Goal: Transaction & Acquisition: Purchase product/service

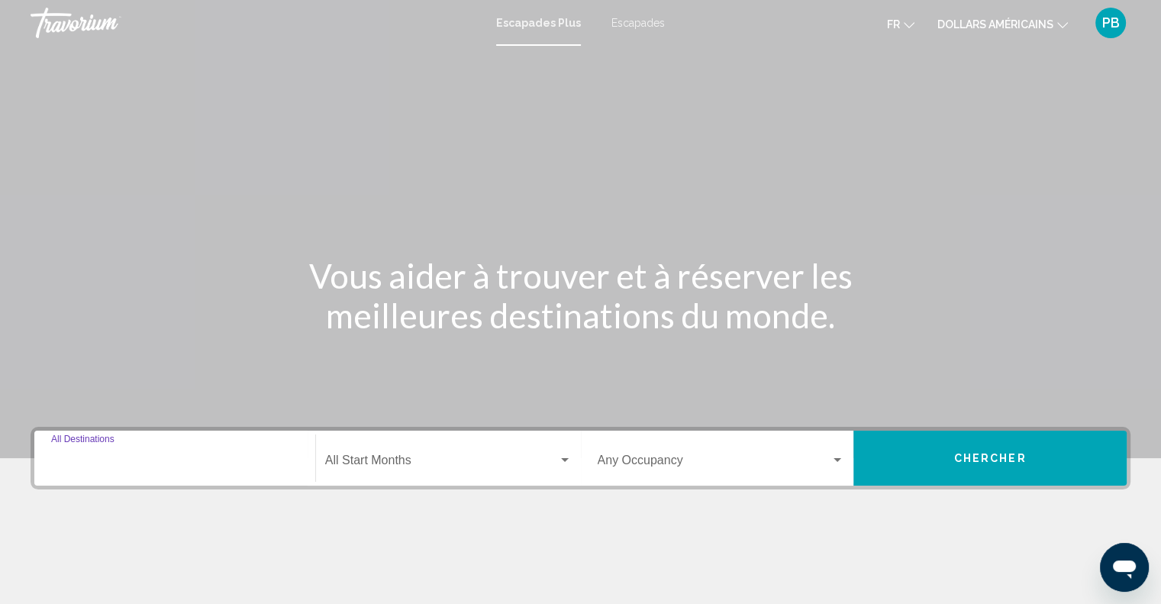
click at [104, 460] on input "Destination All Destinations" at bounding box center [174, 463] width 247 height 14
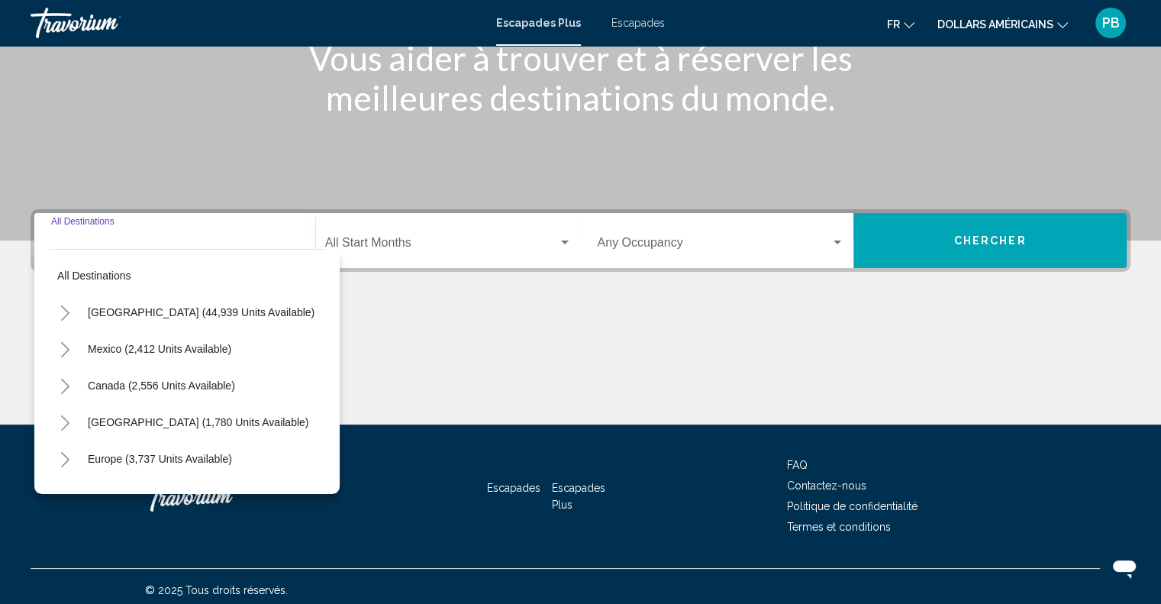
scroll to position [224, 0]
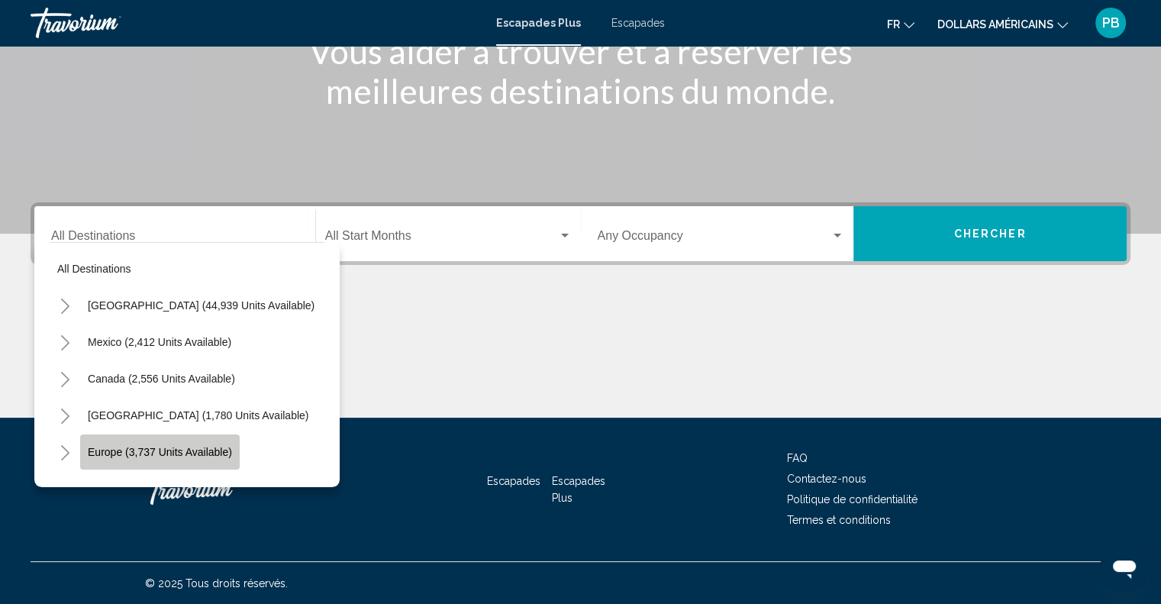
click at [136, 440] on button "Europe (3,737 units available)" at bounding box center [160, 451] width 160 height 35
type input "**********"
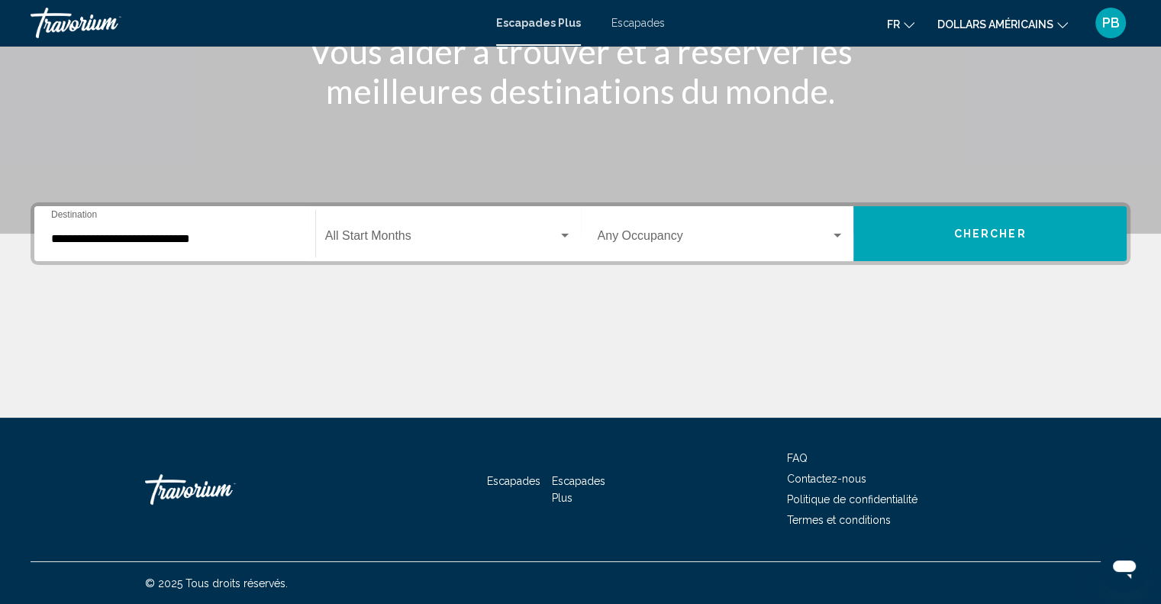
click at [407, 230] on div "Start Month All Start Months" at bounding box center [448, 234] width 247 height 48
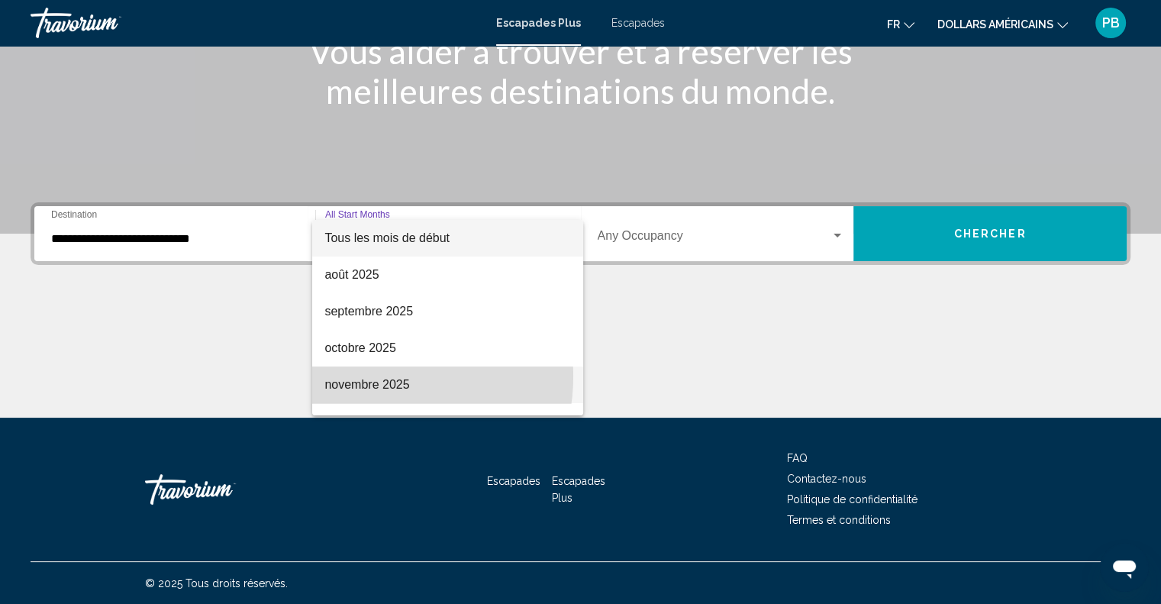
click at [369, 376] on span "novembre 2025" at bounding box center [447, 384] width 247 height 37
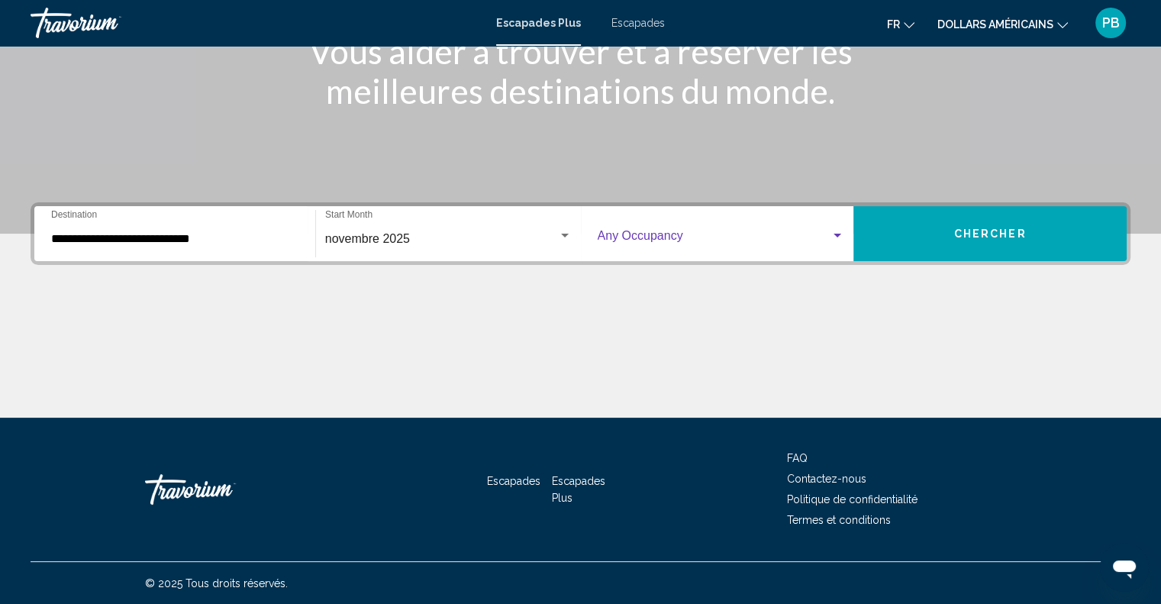
click at [717, 232] on span "Widget de recherche" at bounding box center [715, 239] width 234 height 14
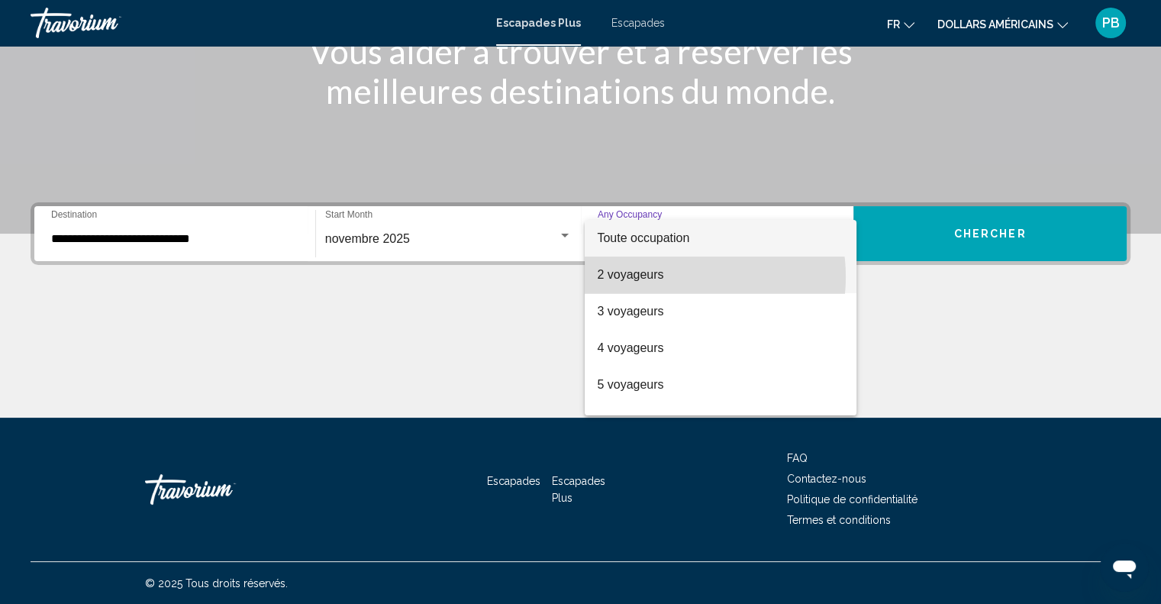
click at [670, 276] on span "2 voyageurs" at bounding box center [720, 274] width 247 height 37
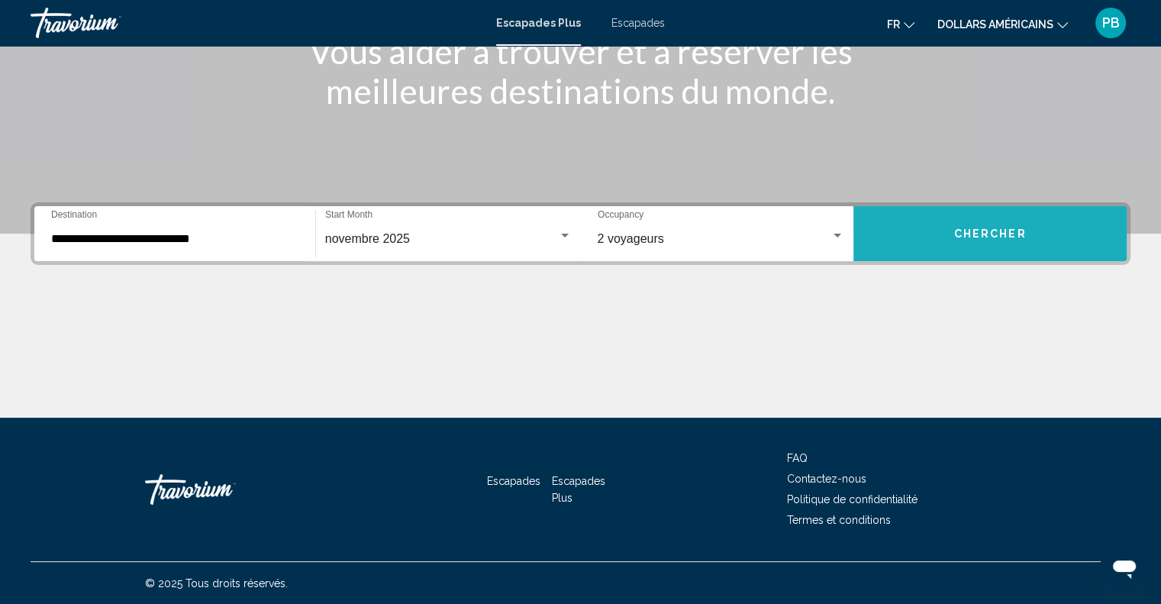
click at [971, 233] on span "Chercher" at bounding box center [990, 234] width 73 height 12
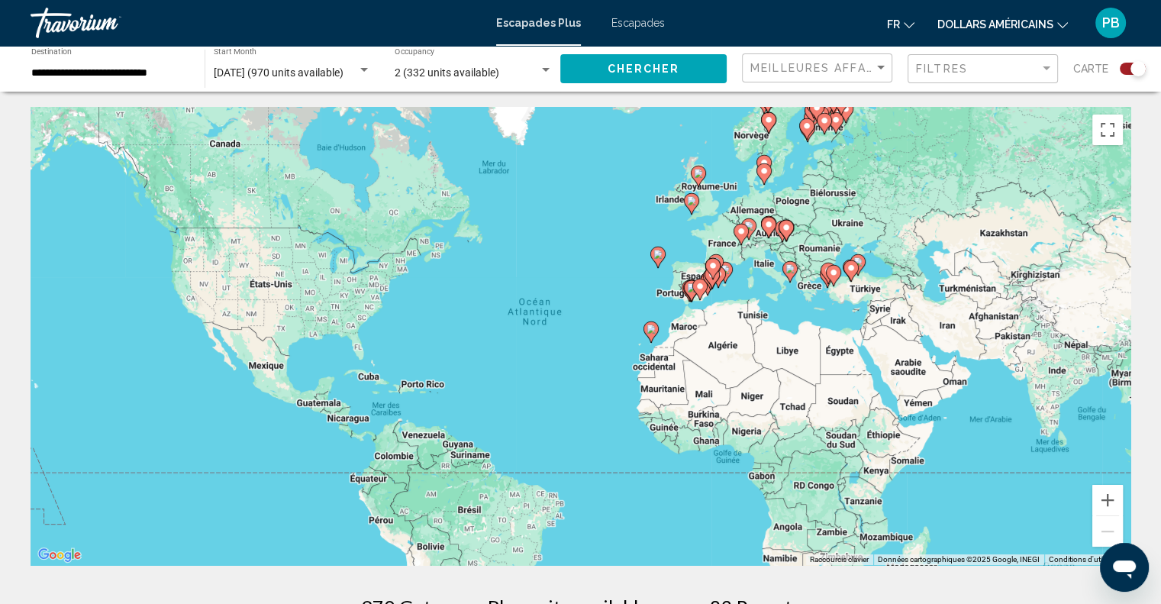
click at [717, 245] on div "Pour activer le glissement avec le clavier, appuyez sur Alt+Entrée. Une fois ce…" at bounding box center [581, 336] width 1100 height 458
click at [723, 237] on div "Pour activer le glissement avec le clavier, appuyez sur Alt+Entrée. Une fois ce…" at bounding box center [581, 336] width 1100 height 458
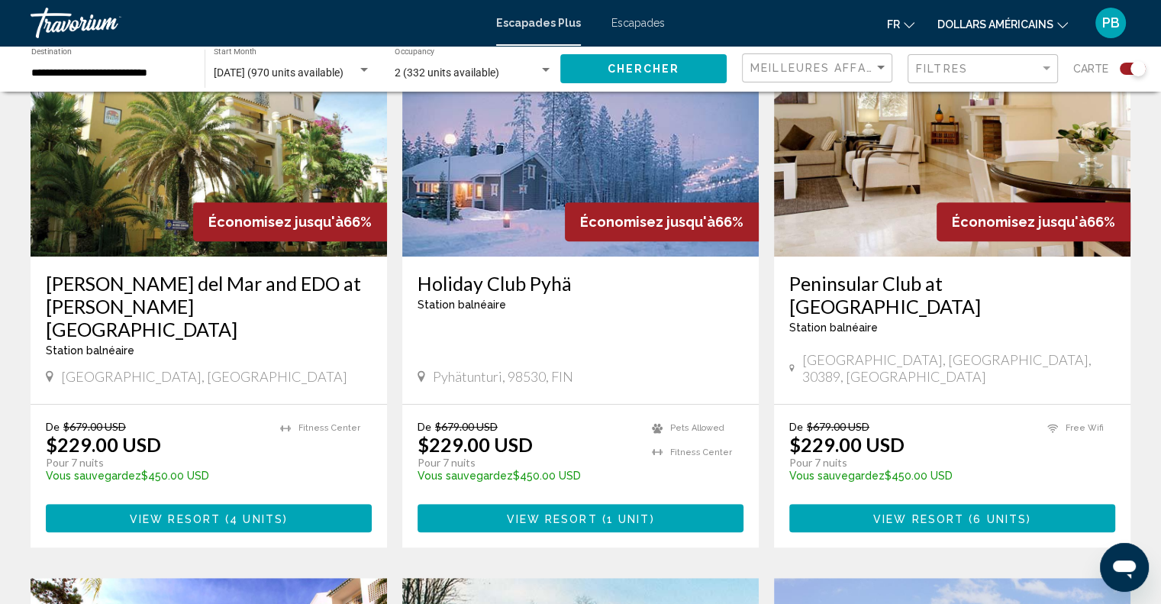
scroll to position [620, 0]
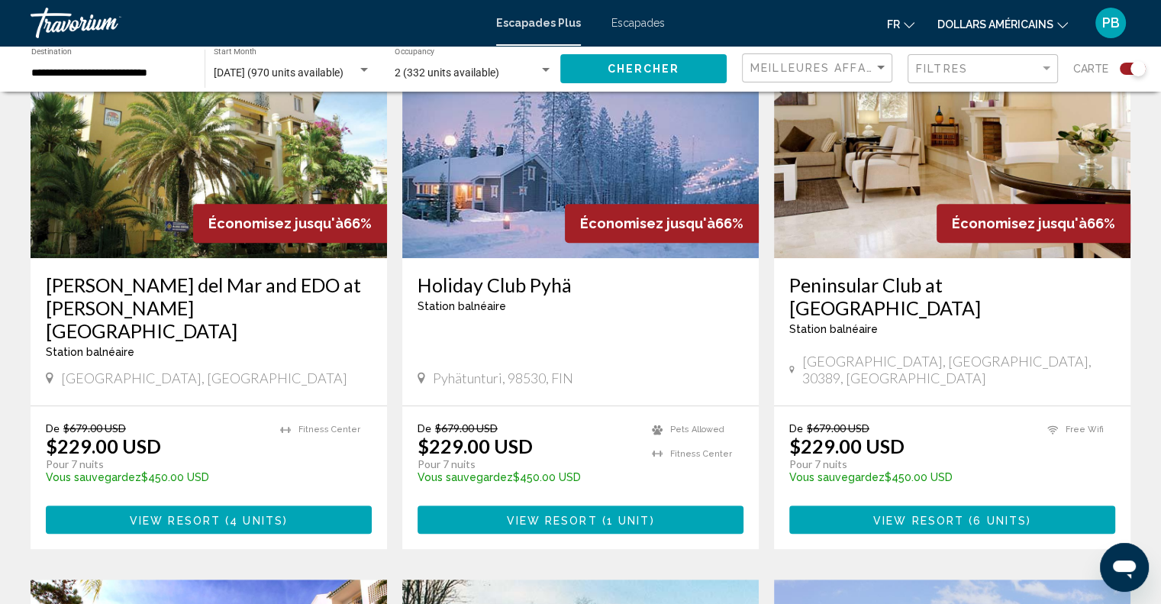
click at [1007, 21] on font "dollars américains" at bounding box center [995, 24] width 116 height 12
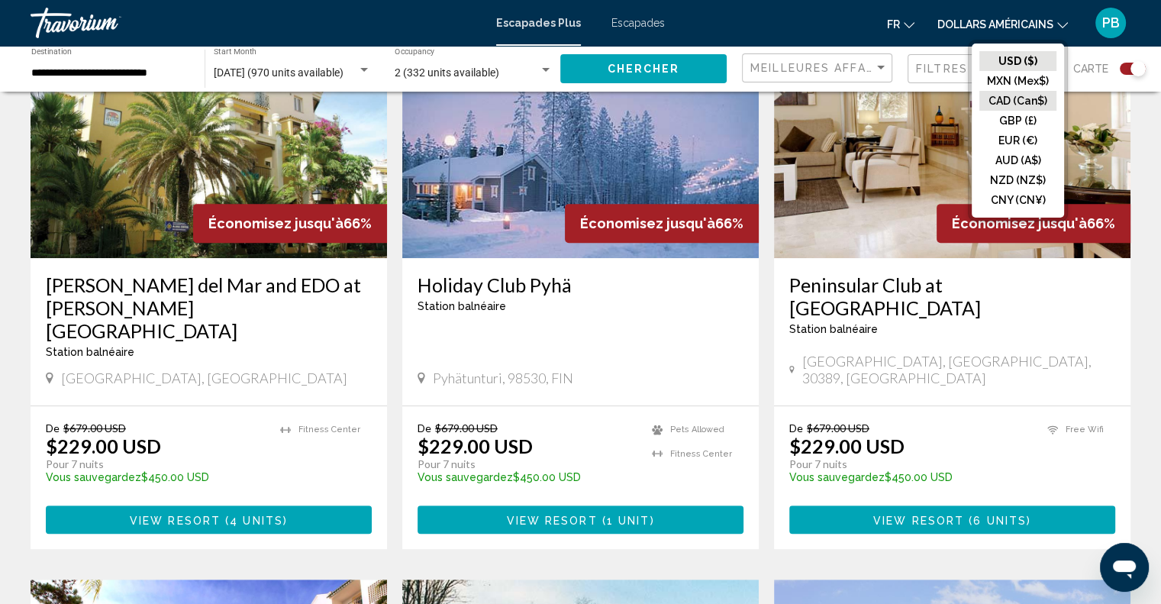
click at [1006, 97] on button "CAD (Can$)" at bounding box center [1017, 101] width 77 height 20
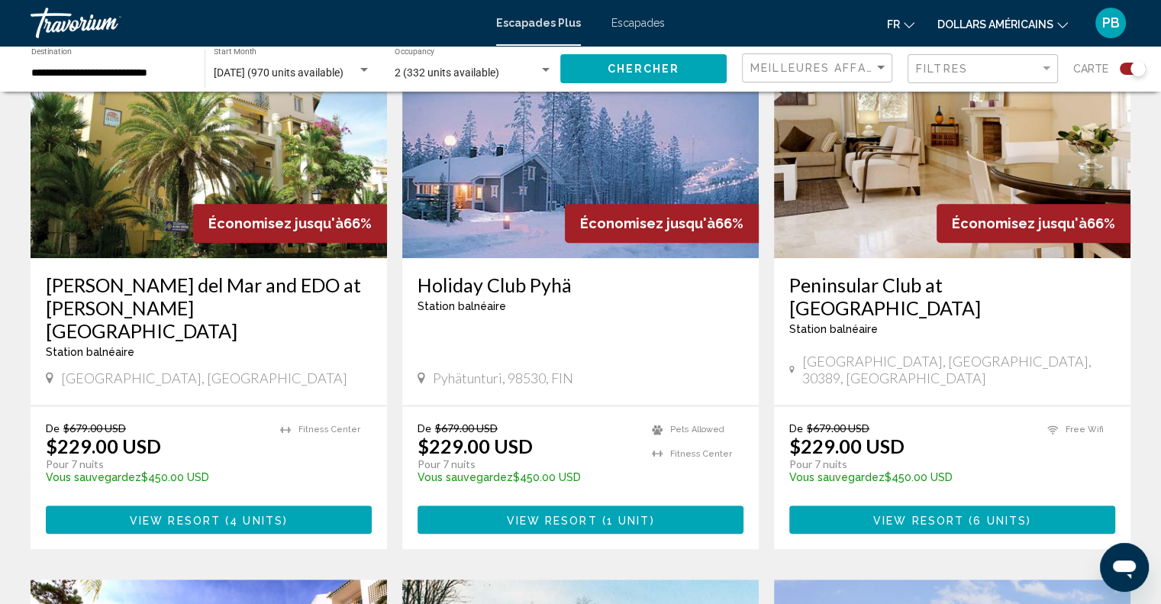
click at [1027, 21] on font "dollars américains" at bounding box center [995, 24] width 116 height 12
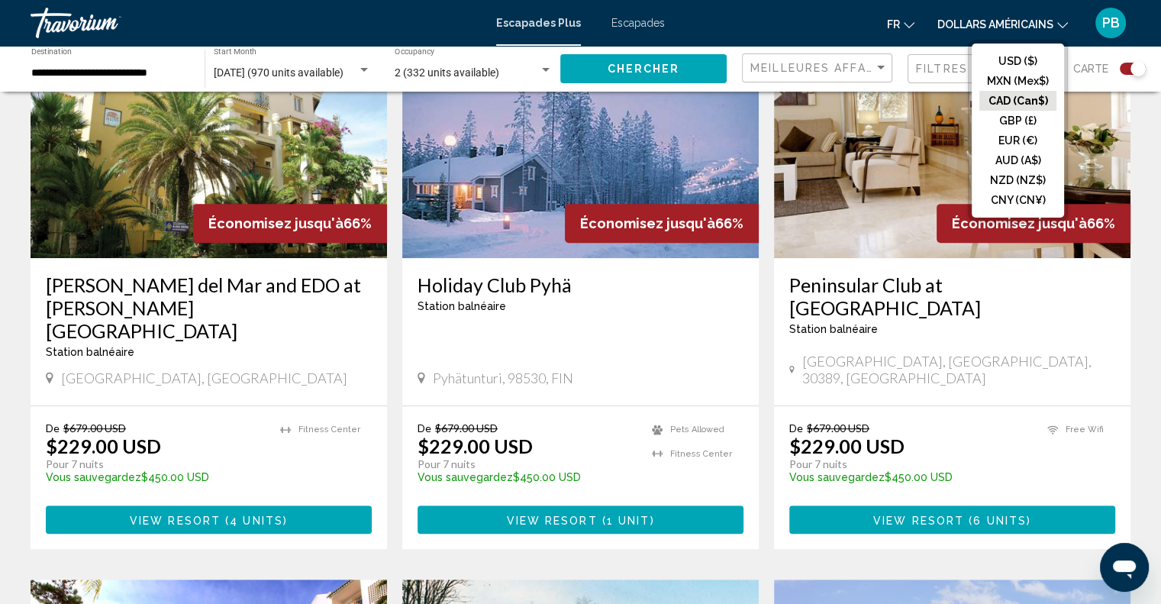
click at [1010, 97] on button "CAD (Can$)" at bounding box center [1017, 101] width 77 height 20
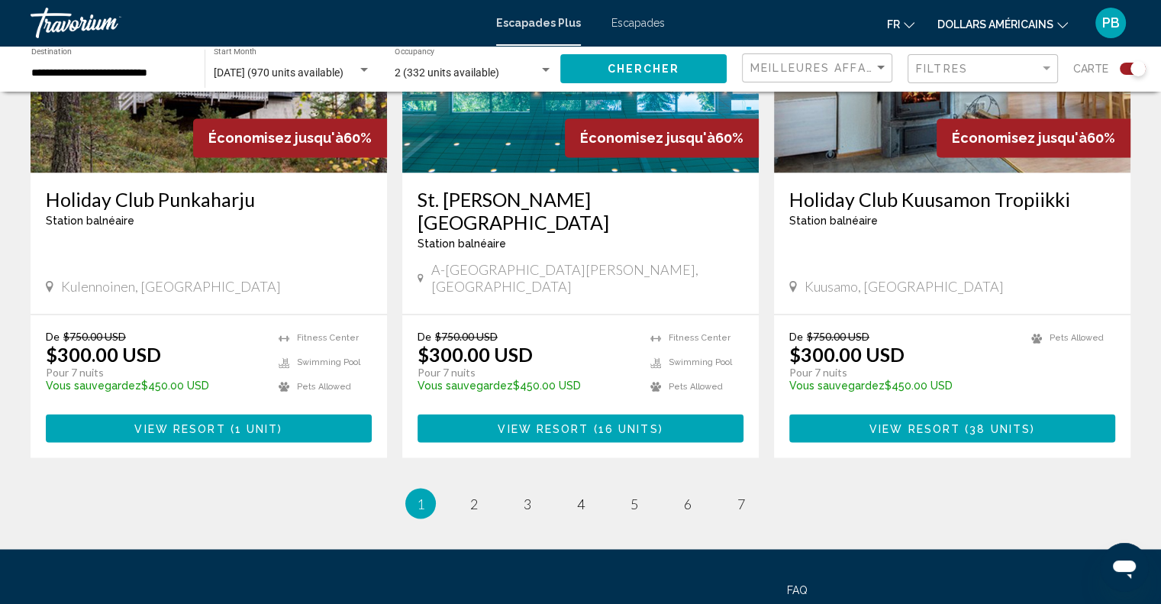
scroll to position [2400, 0]
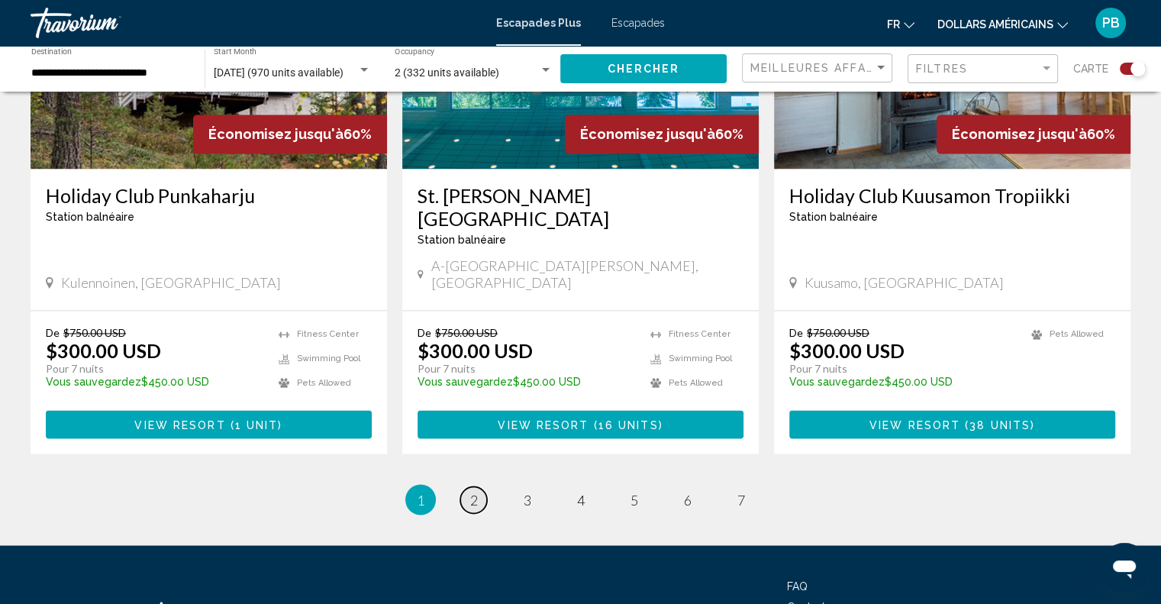
click at [476, 491] on span "2" at bounding box center [474, 499] width 8 height 17
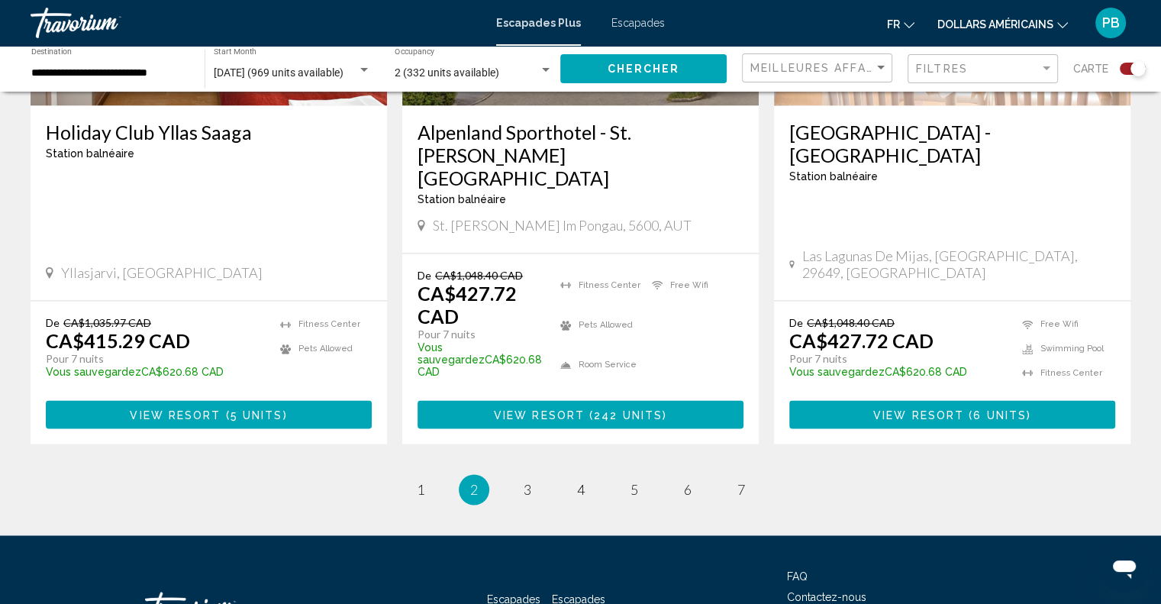
scroll to position [2351, 0]
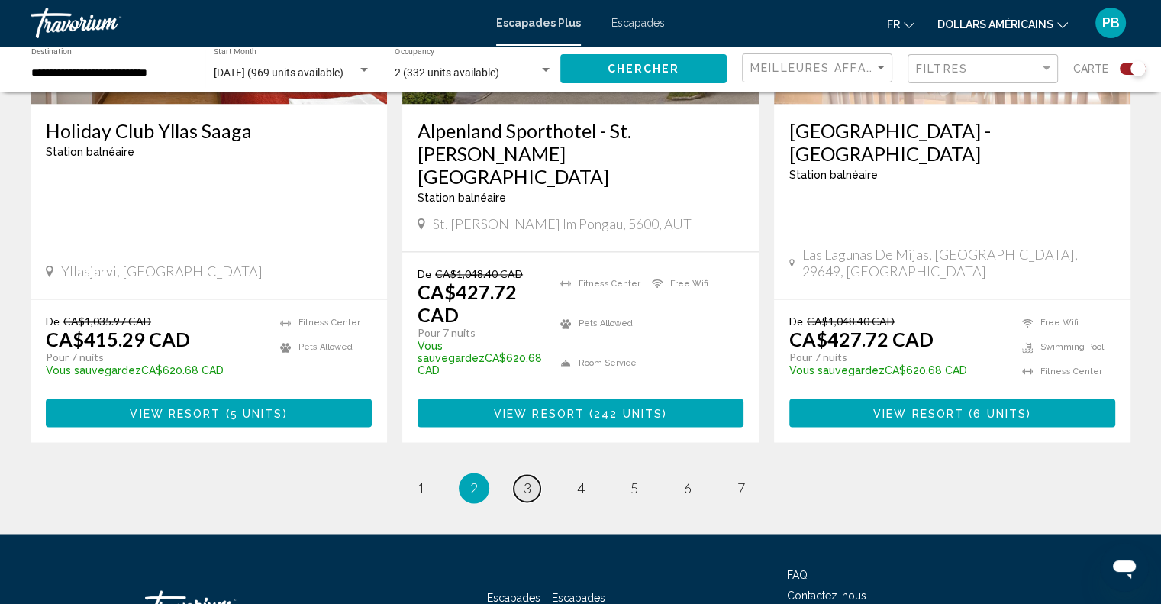
click at [525, 479] on span "3" at bounding box center [528, 487] width 8 height 17
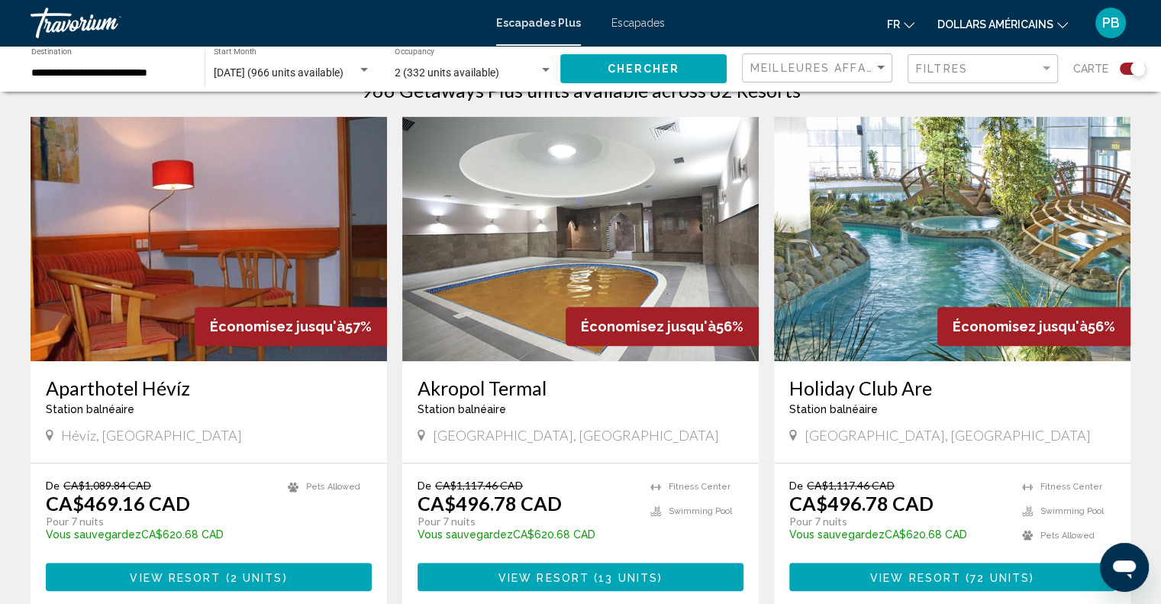
scroll to position [516, 0]
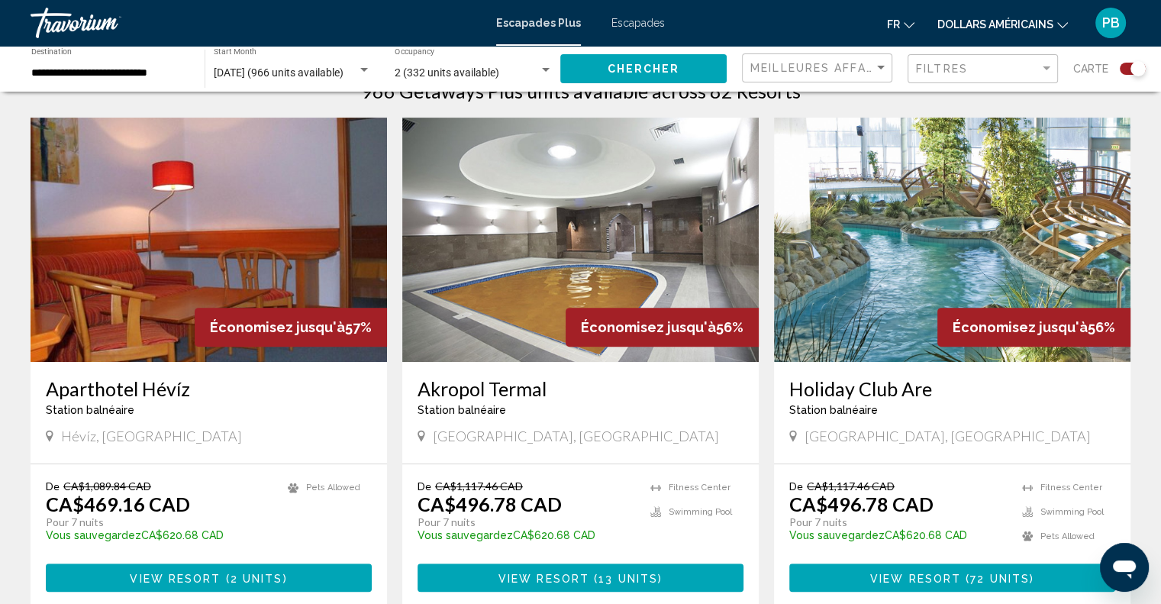
click at [881, 438] on div "[GEOGRAPHIC_DATA], [GEOGRAPHIC_DATA]" at bounding box center [952, 435] width 326 height 17
click at [888, 334] on img "Contenu principal" at bounding box center [952, 240] width 356 height 244
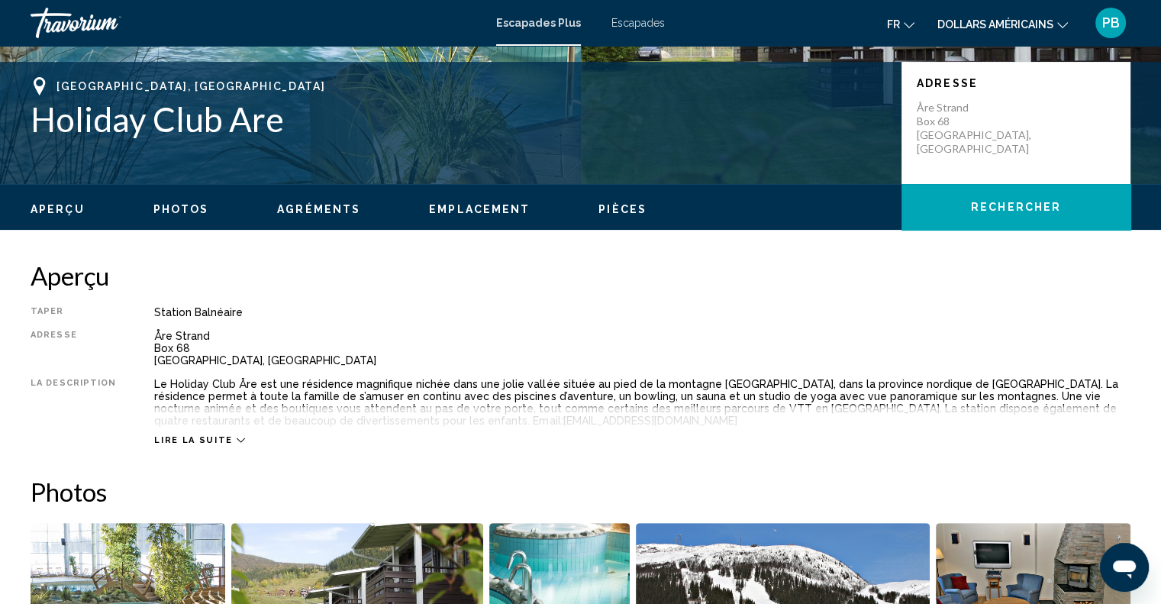
scroll to position [321, 0]
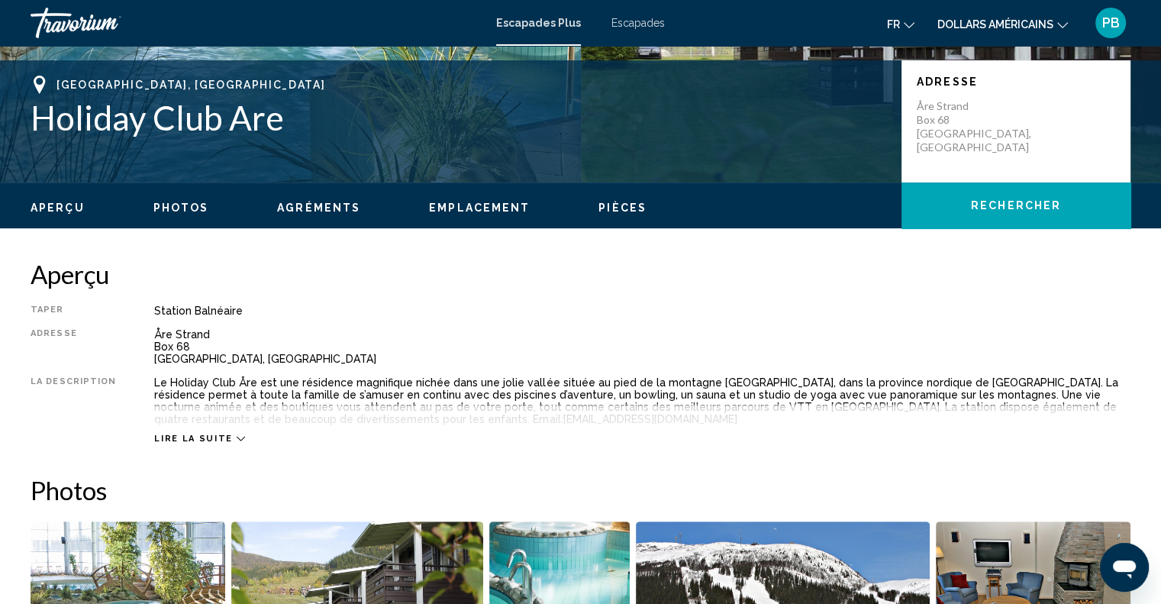
click at [211, 440] on span "Lire la suite" at bounding box center [193, 438] width 78 height 10
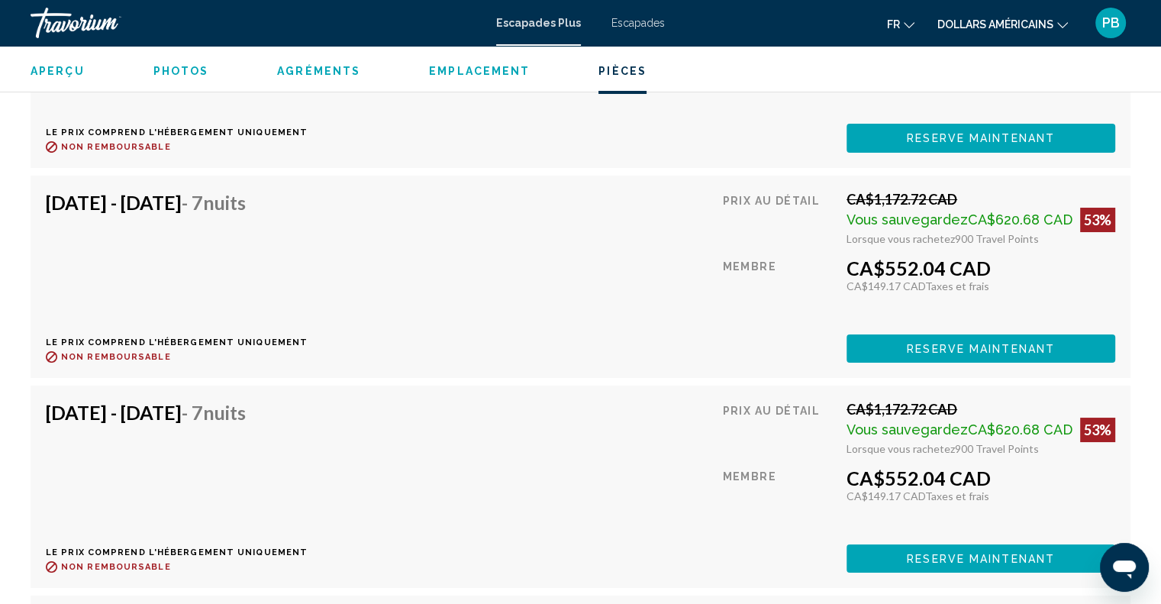
scroll to position [5771, 0]
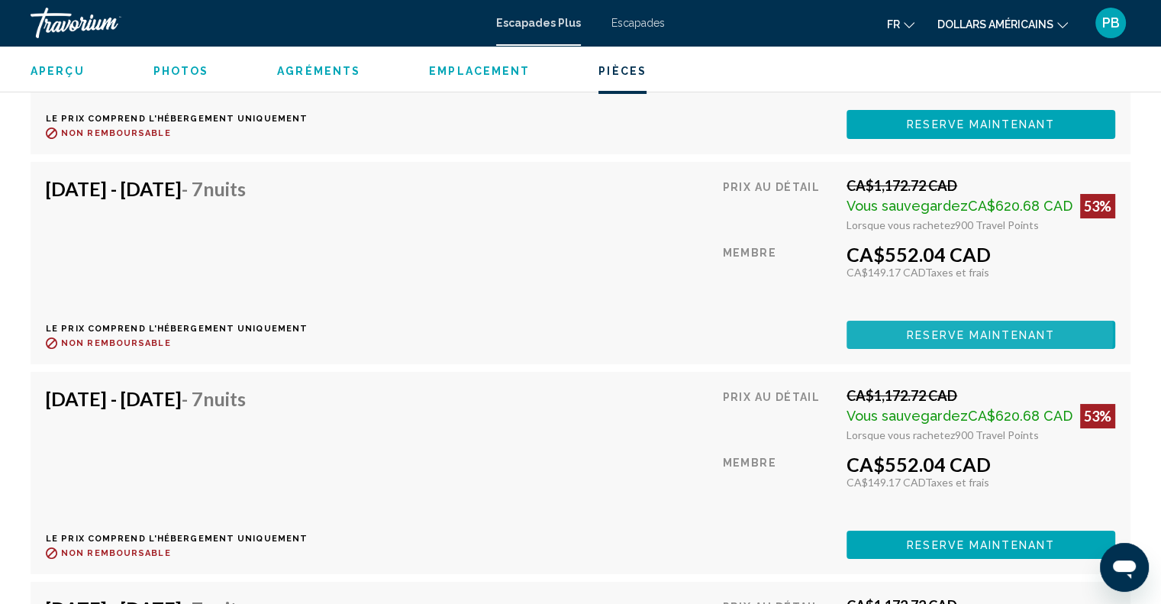
click at [916, 329] on span "Reserve maintenant" at bounding box center [981, 335] width 148 height 12
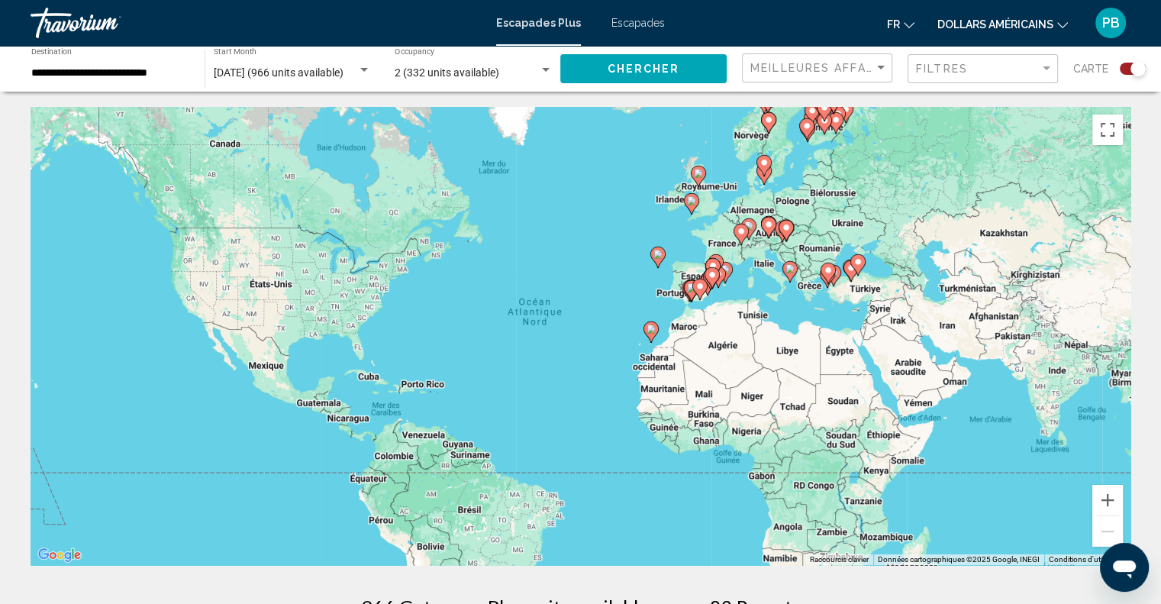
click at [727, 243] on div "Pour activer le glissement avec le clavier, appuyez sur Alt+Entrée. Une fois ce…" at bounding box center [581, 336] width 1100 height 458
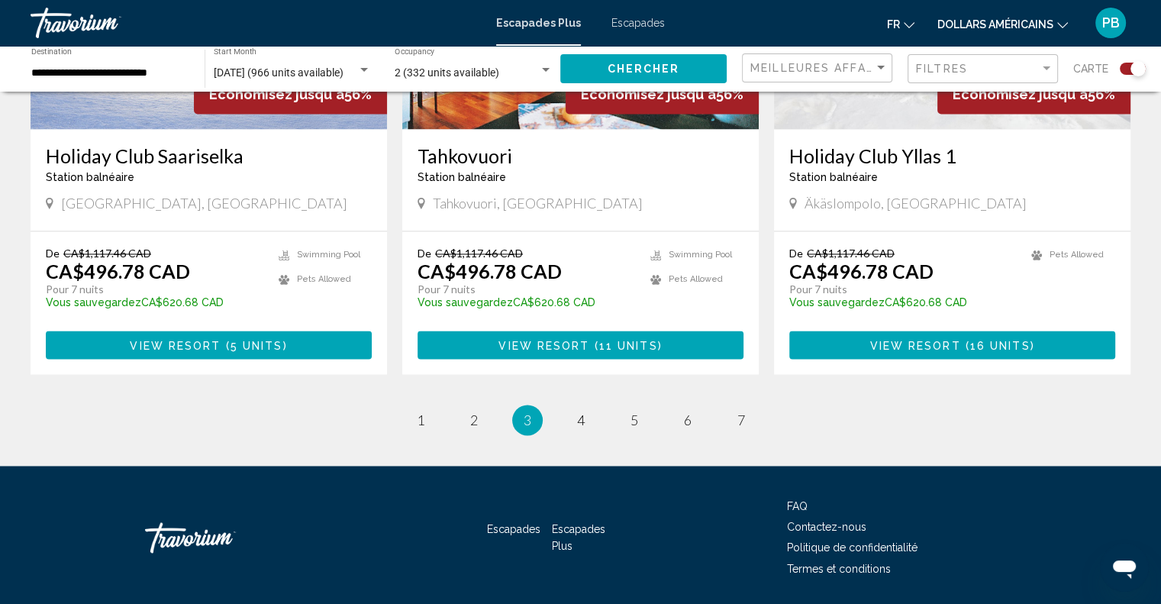
scroll to position [2335, 0]
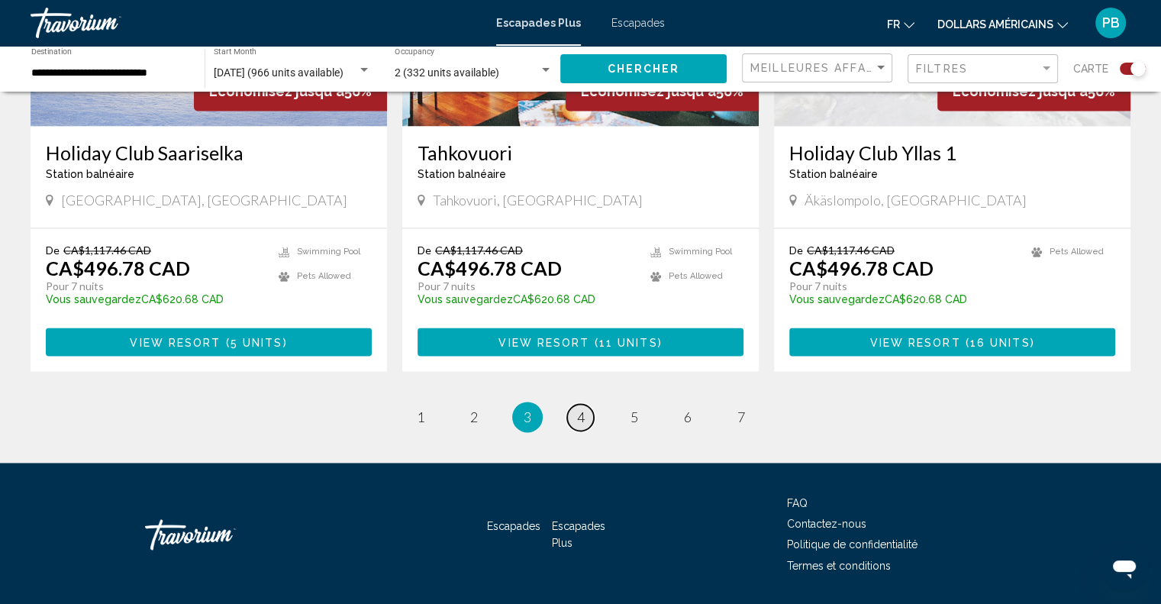
click at [577, 408] on span "4" at bounding box center [581, 416] width 8 height 17
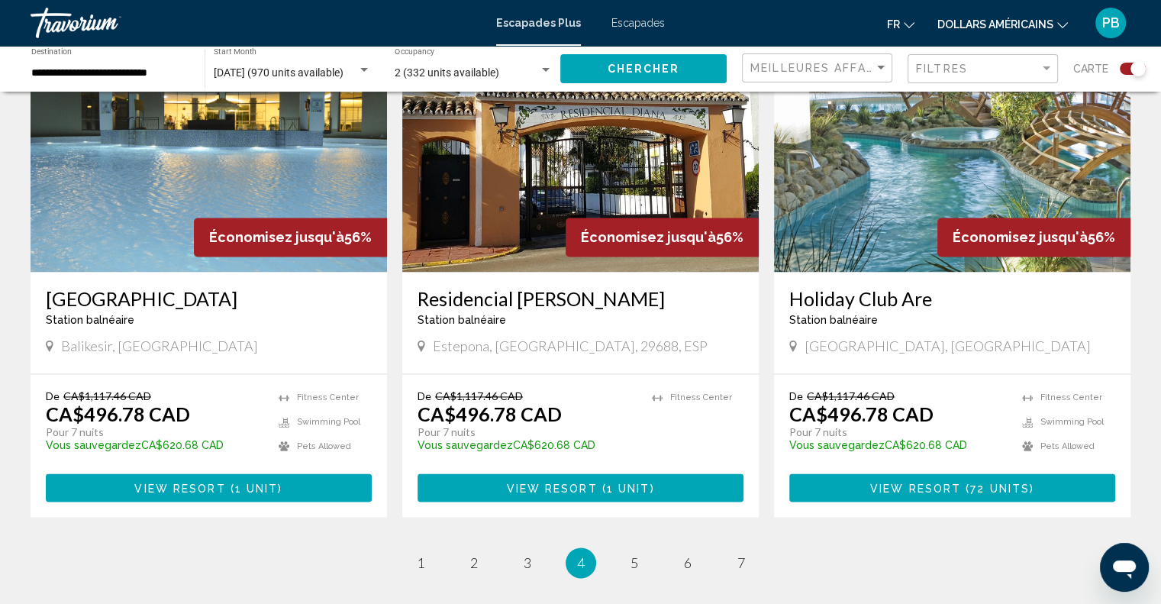
scroll to position [2190, 0]
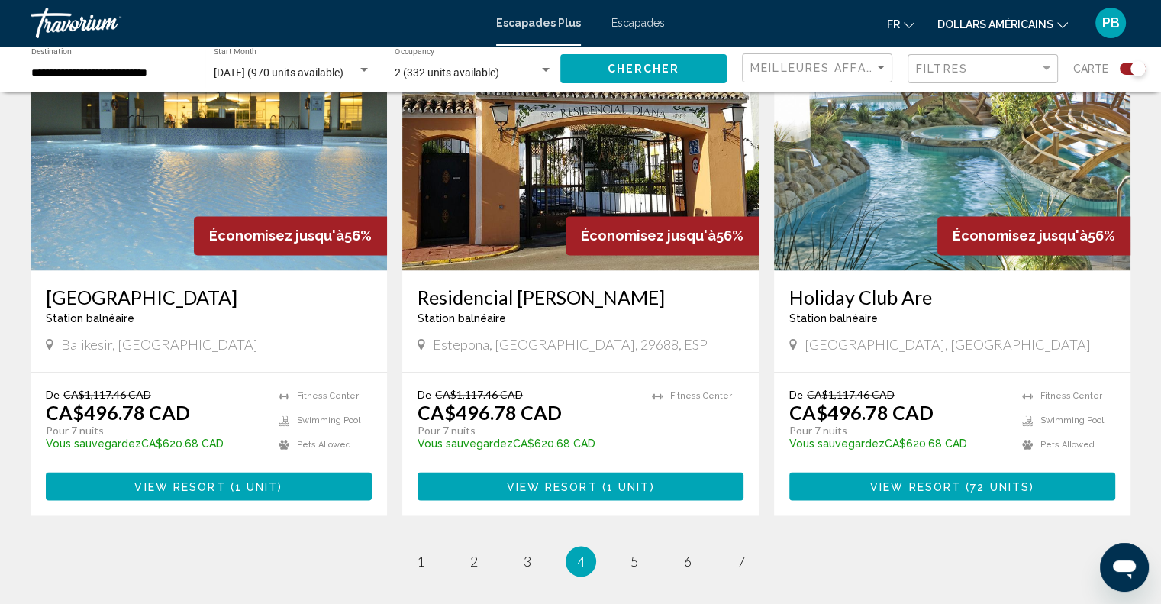
click at [637, 553] on span "5" at bounding box center [634, 561] width 8 height 17
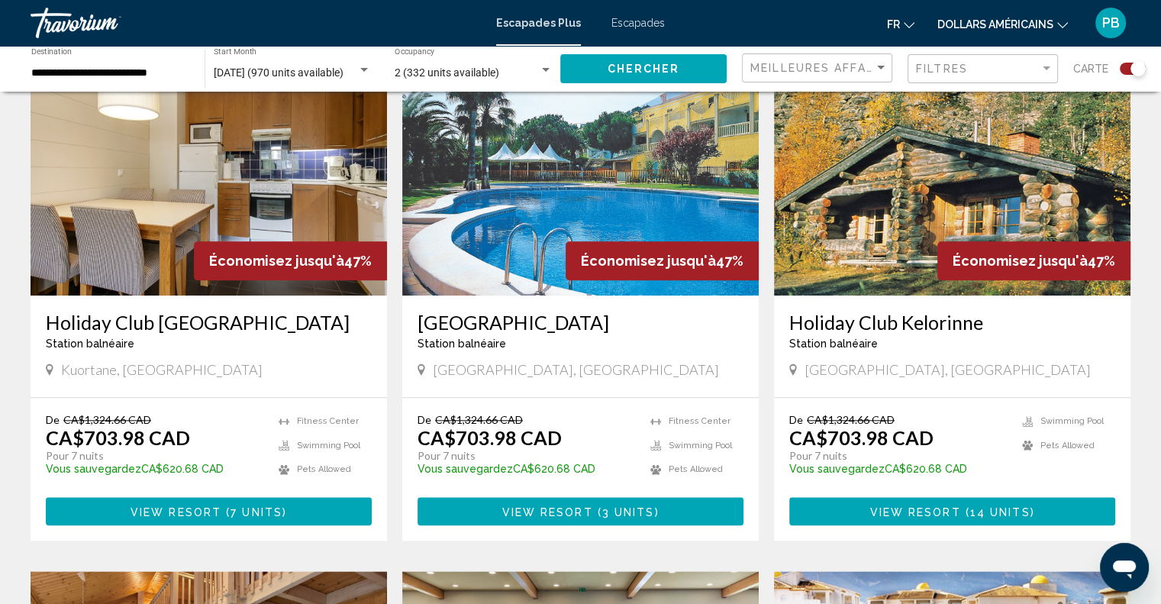
scroll to position [1639, 0]
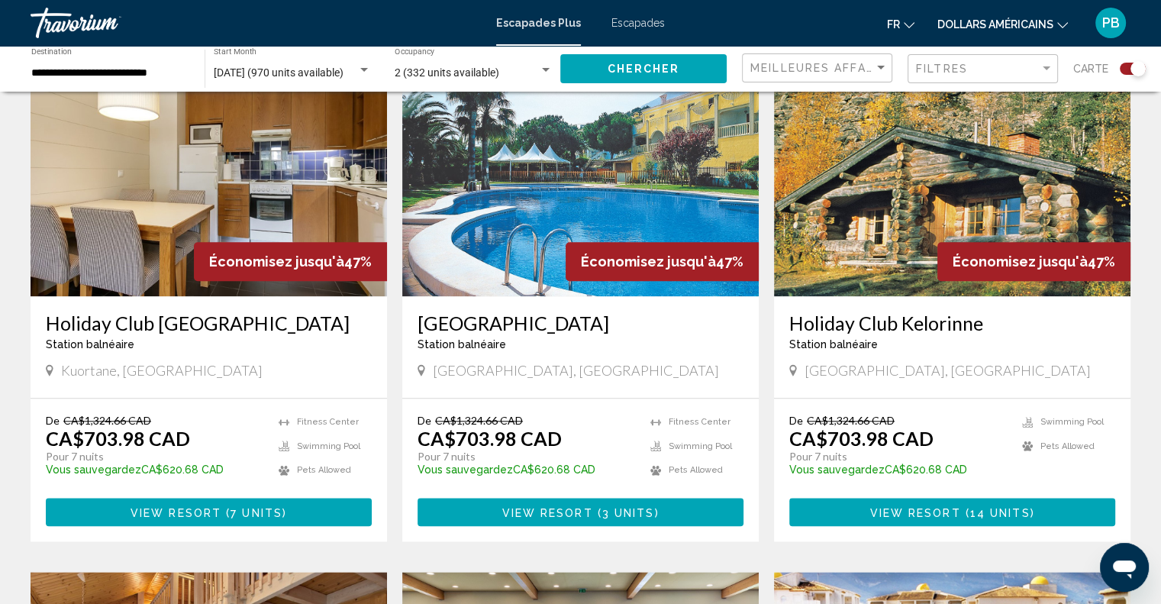
click at [553, 271] on img "Contenu principal" at bounding box center [580, 174] width 356 height 244
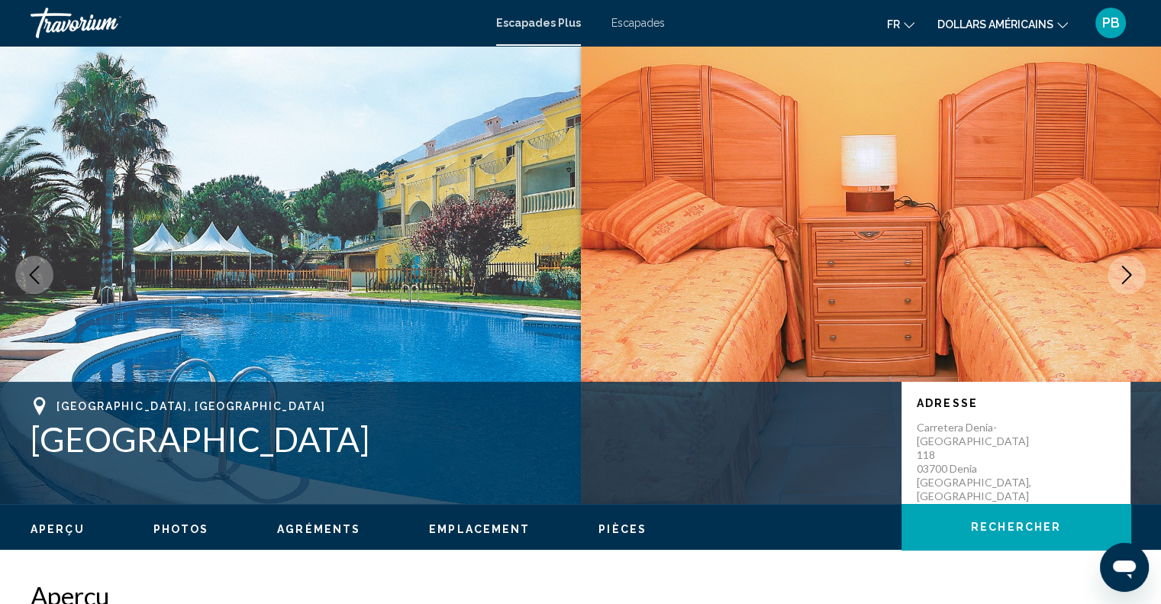
click at [192, 525] on span "Photos" at bounding box center [181, 529] width 56 height 12
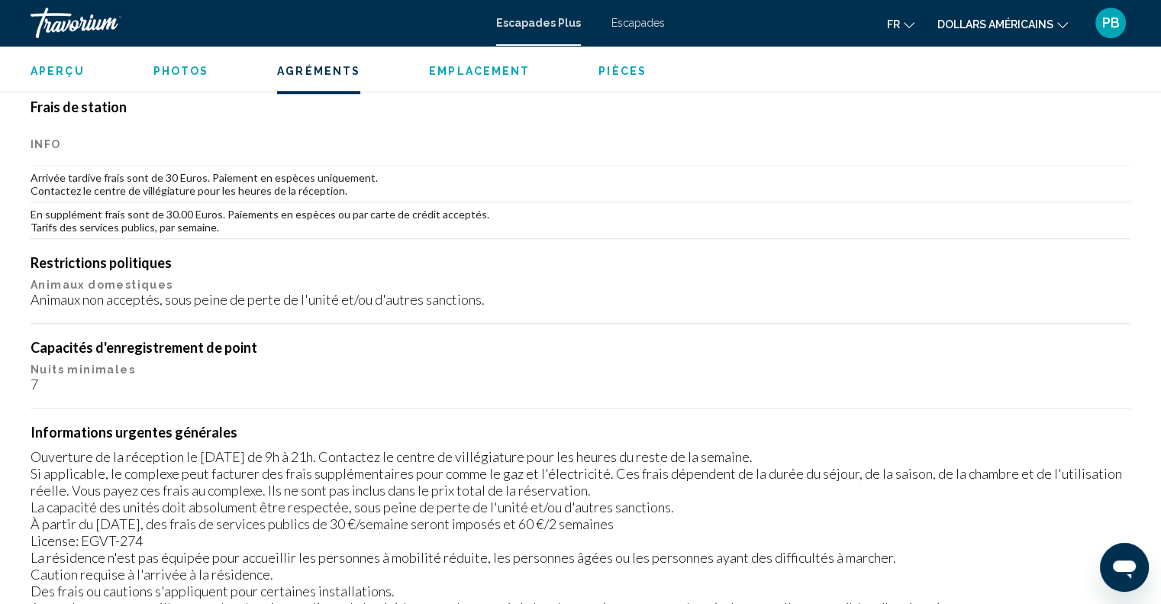
scroll to position [1209, 0]
click at [50, 64] on button "Aperçu" at bounding box center [58, 71] width 54 height 14
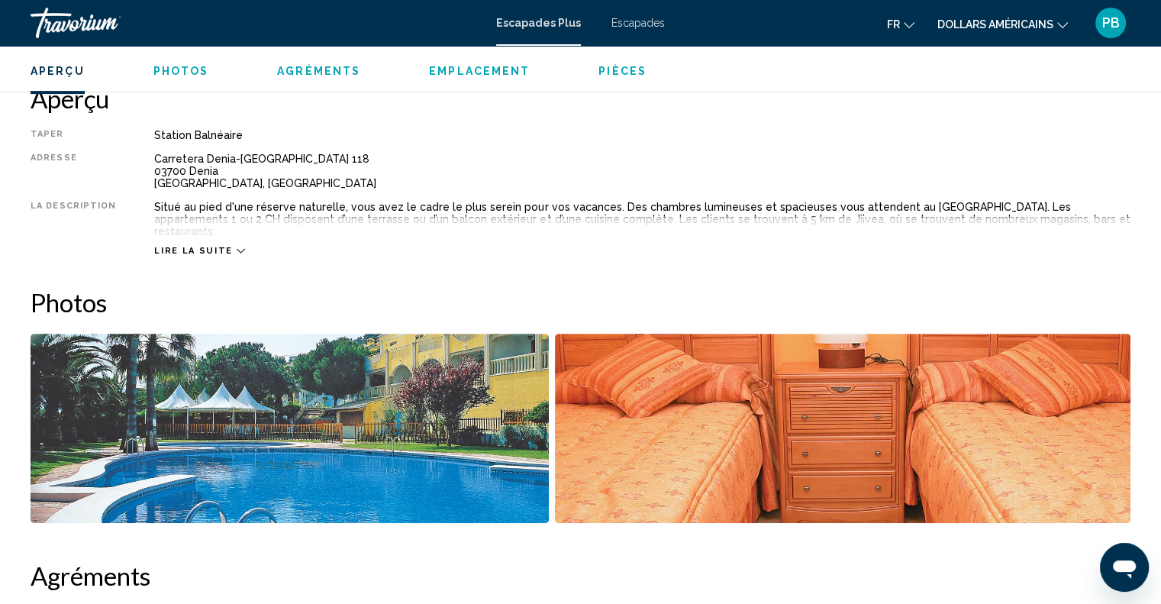
scroll to position [488, 0]
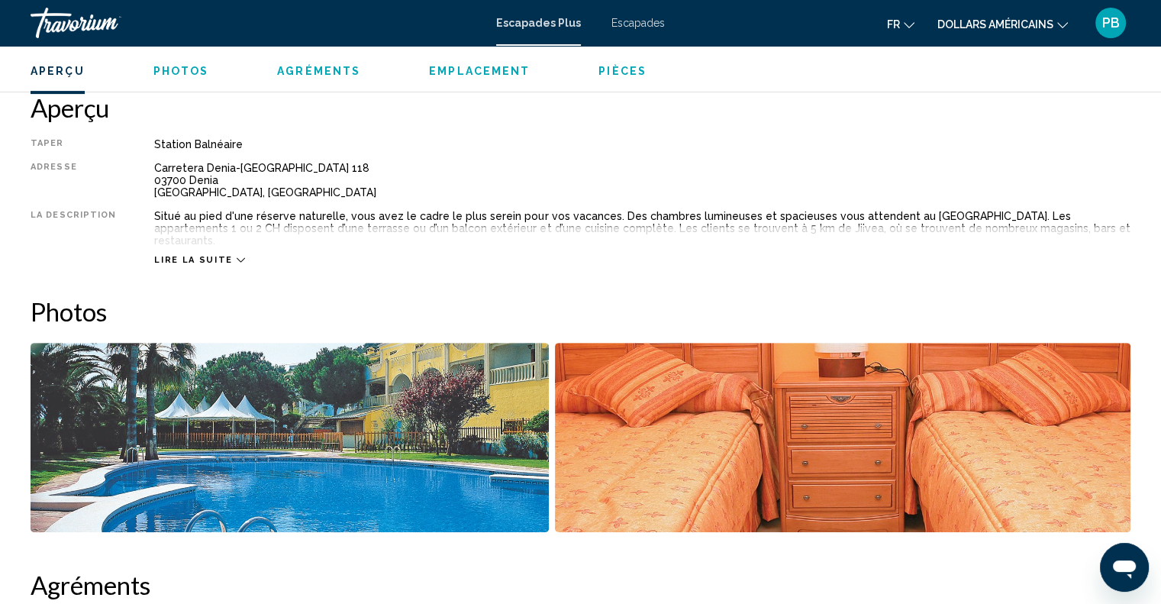
click at [196, 255] on span "Lire la suite" at bounding box center [193, 260] width 78 height 10
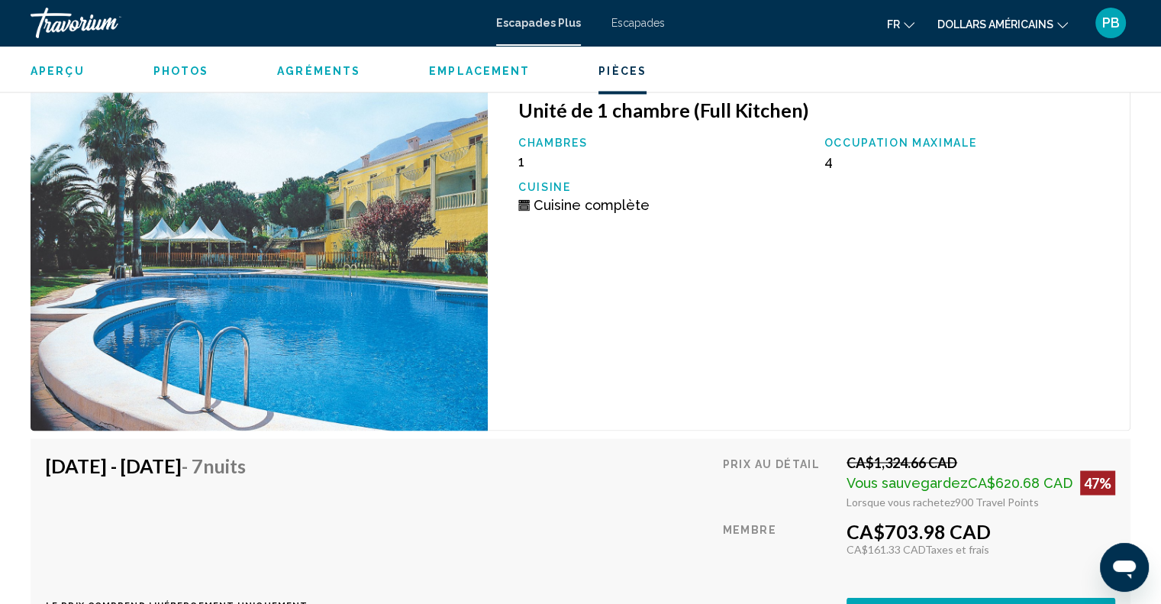
scroll to position [2519, 0]
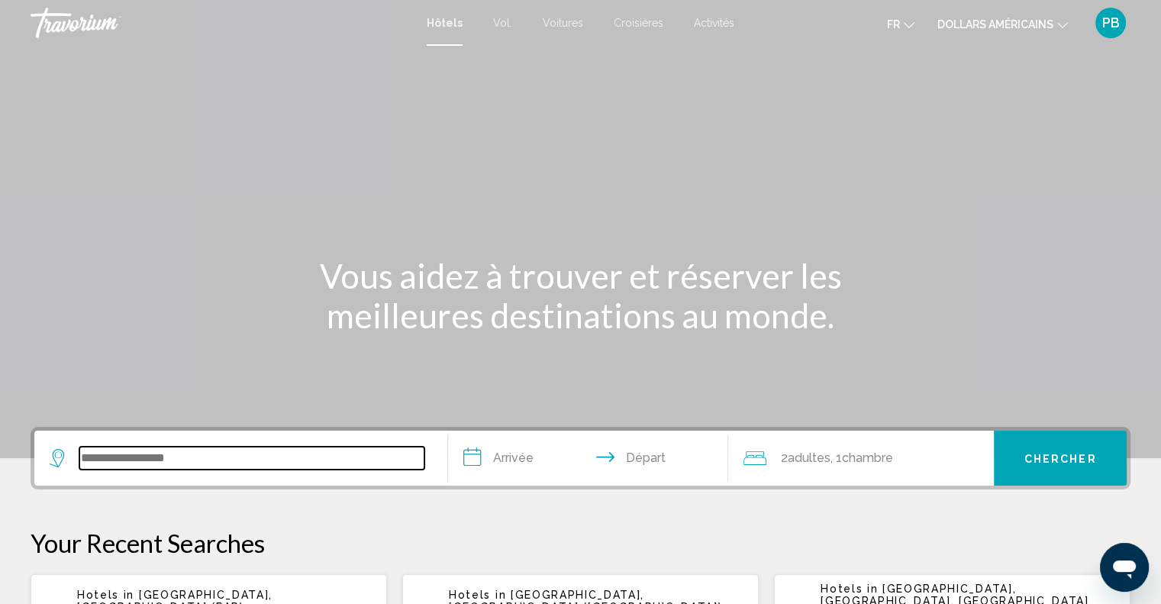
click at [224, 460] on input "Widget de recherche" at bounding box center [251, 457] width 345 height 23
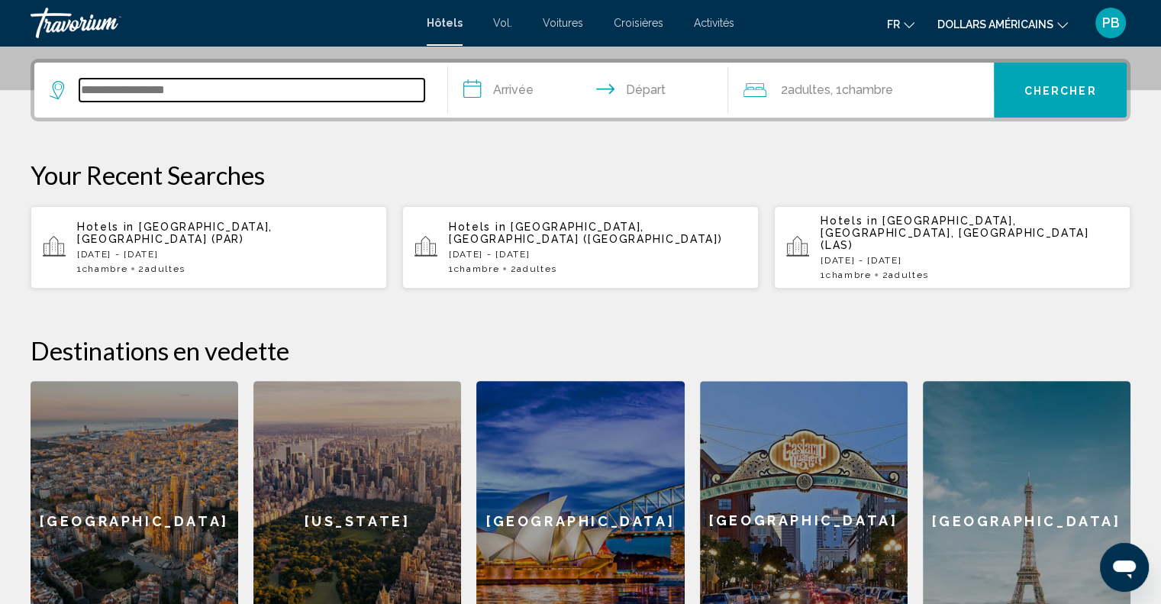
scroll to position [376, 0]
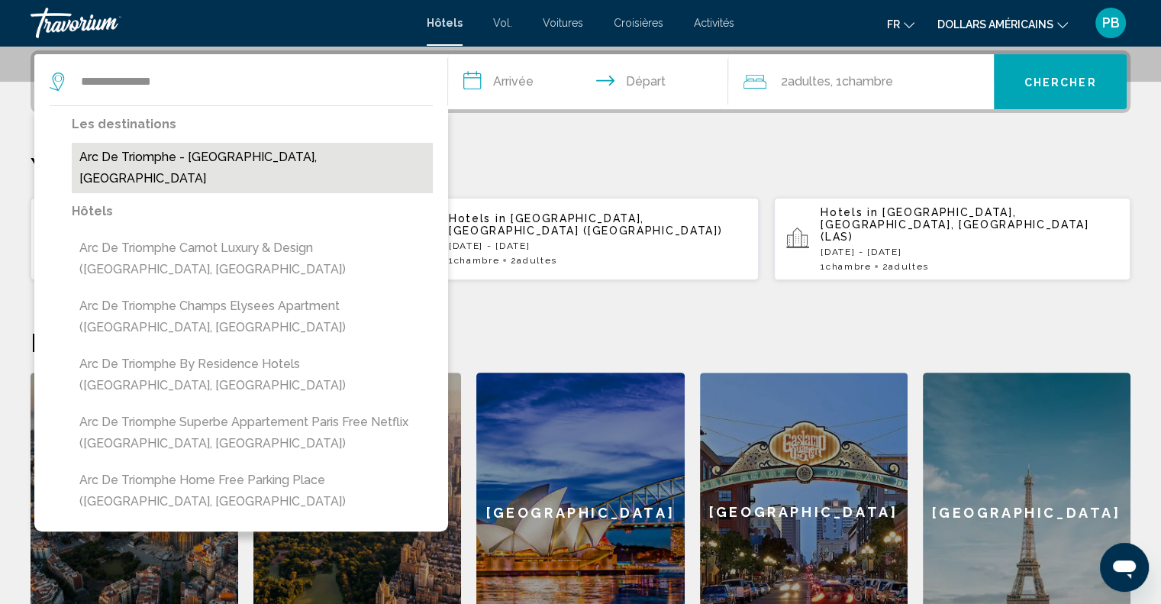
click at [221, 160] on button "Arc De Triomphe - Palais Des Congres, France" at bounding box center [252, 168] width 361 height 50
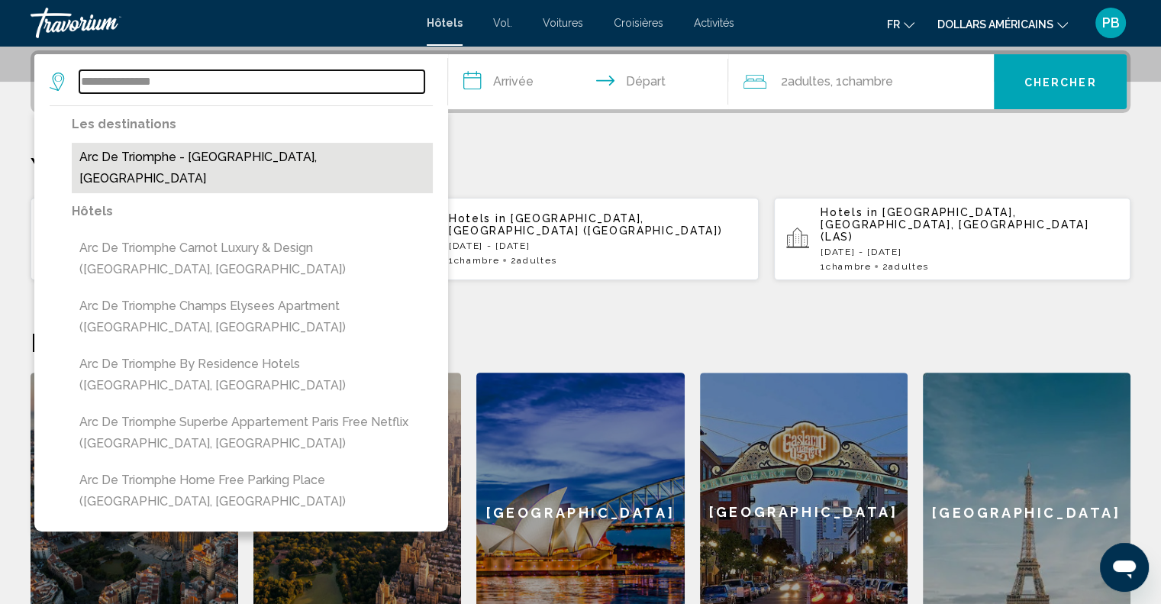
type input "**********"
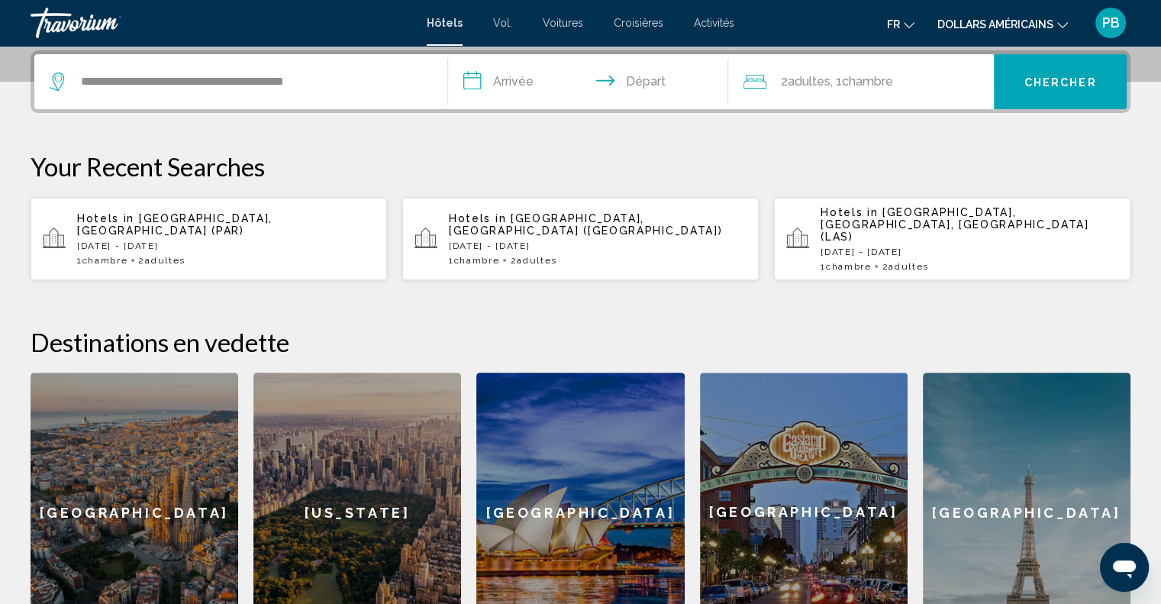
click at [174, 216] on span "Paris, France (PAR)" at bounding box center [174, 224] width 195 height 24
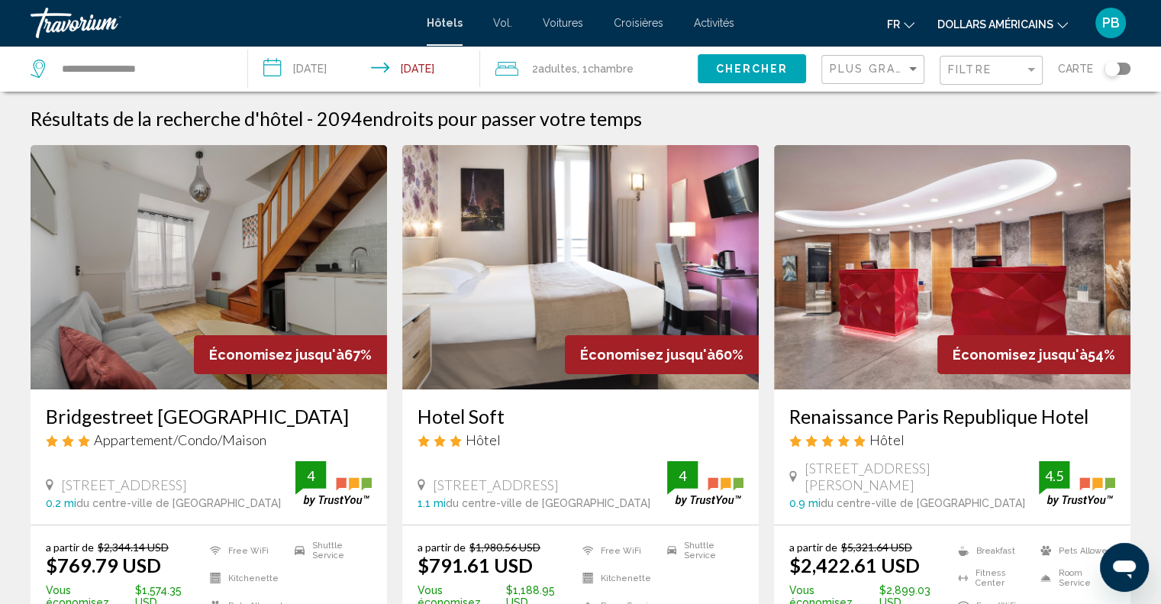
click at [1004, 18] on font "dollars américains" at bounding box center [995, 24] width 116 height 12
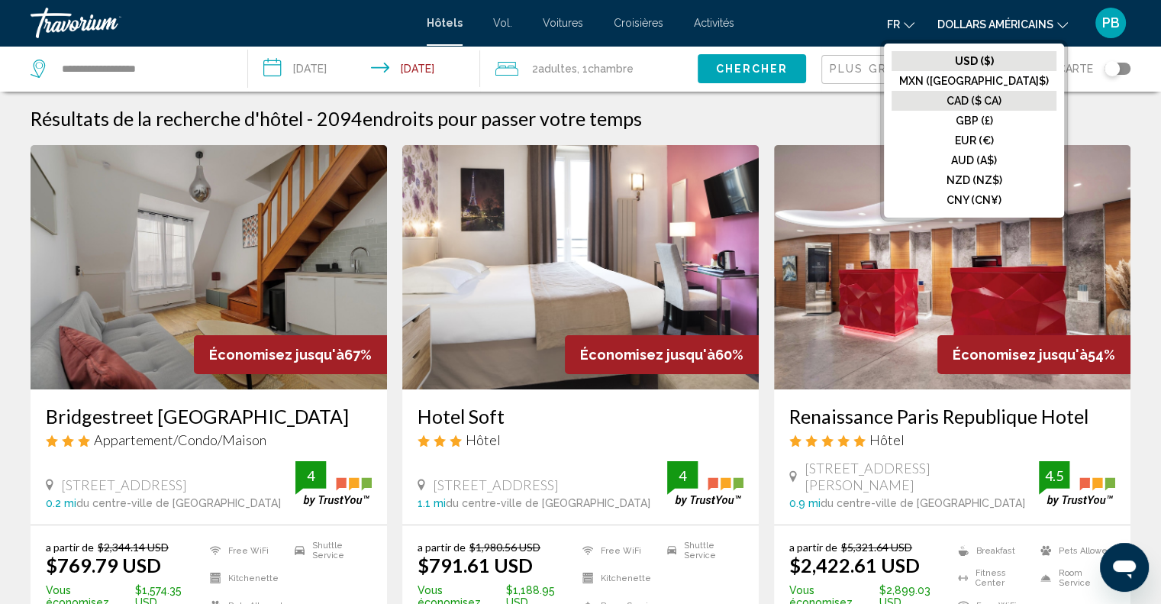
click at [1001, 95] on font "CAD ($ CA)" at bounding box center [973, 101] width 55 height 12
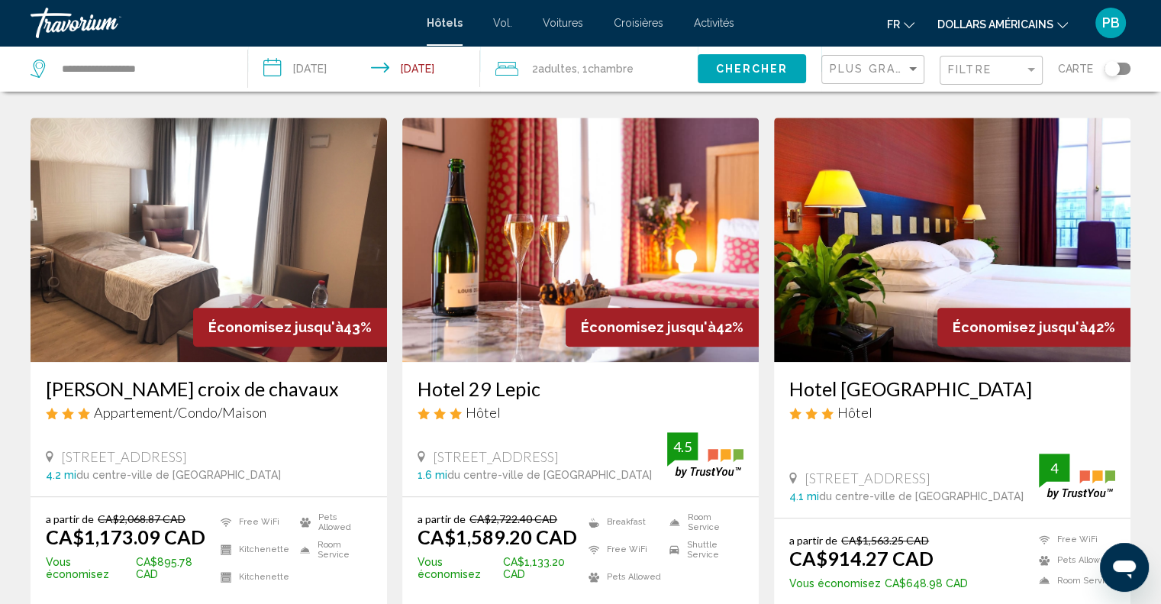
scroll to position [1206, 0]
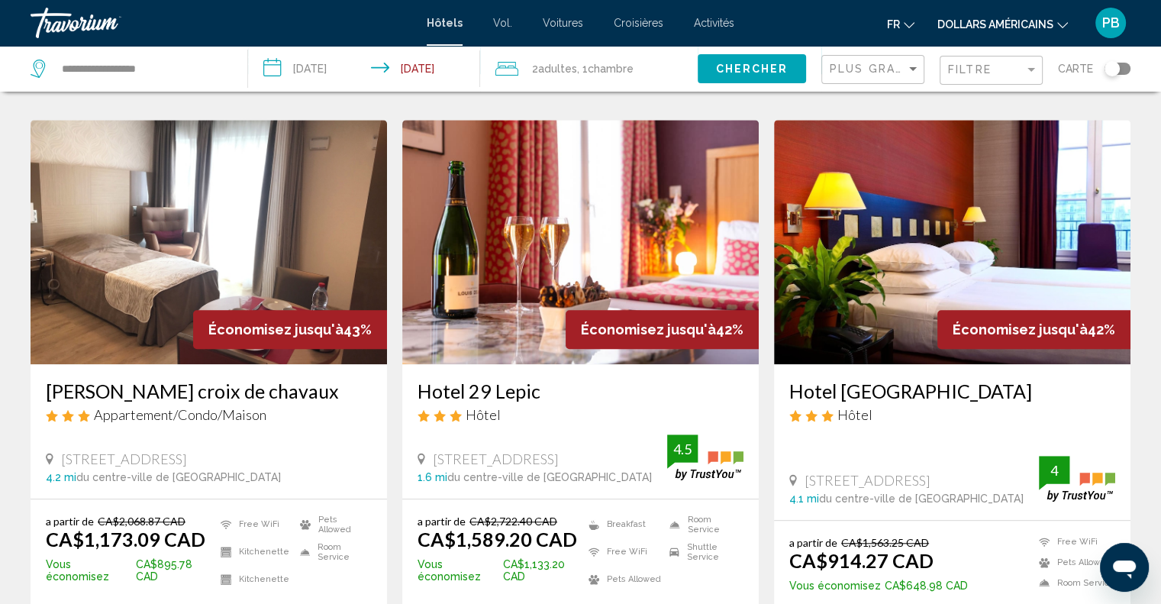
click at [901, 225] on img "Contenu principal" at bounding box center [952, 242] width 356 height 244
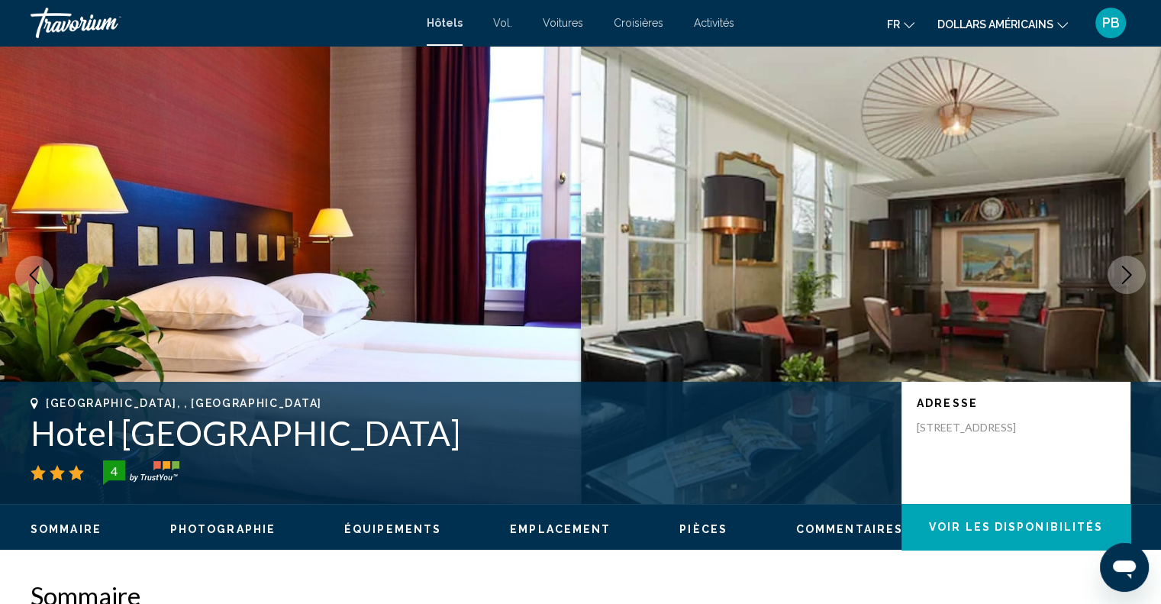
click at [235, 525] on span "Photographie" at bounding box center [222, 529] width 105 height 12
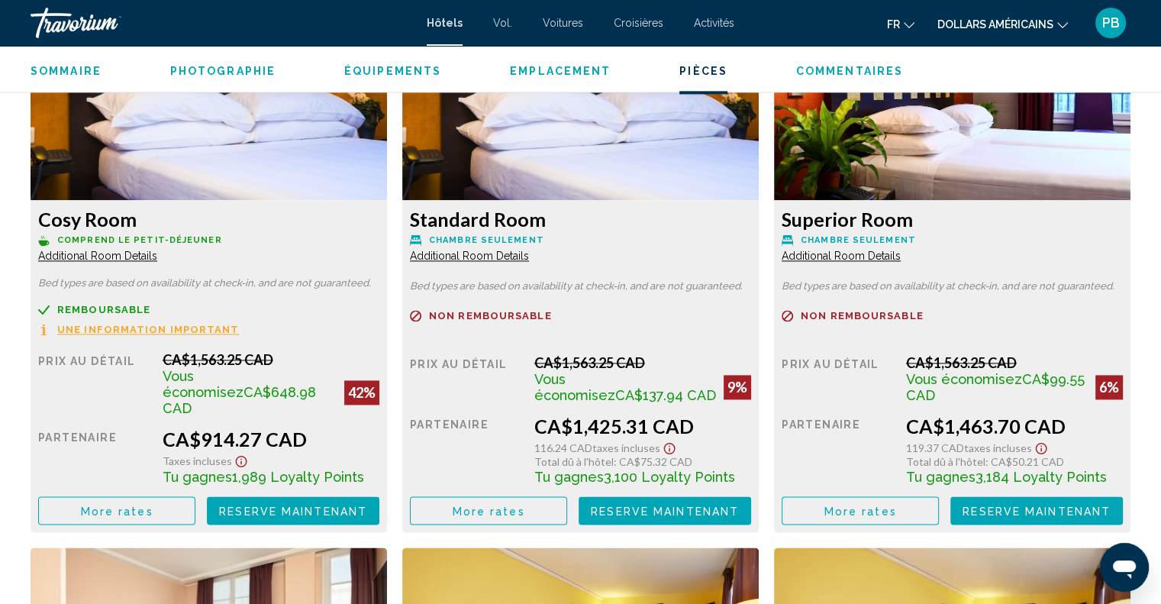
scroll to position [2154, 0]
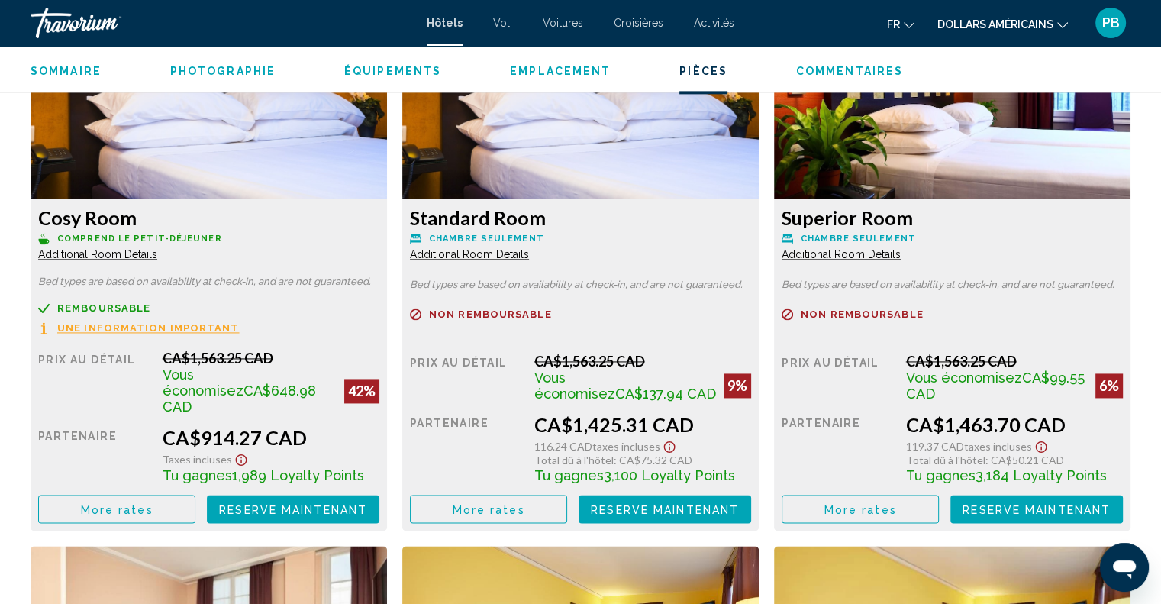
click at [125, 333] on span "Une information important" at bounding box center [148, 328] width 182 height 10
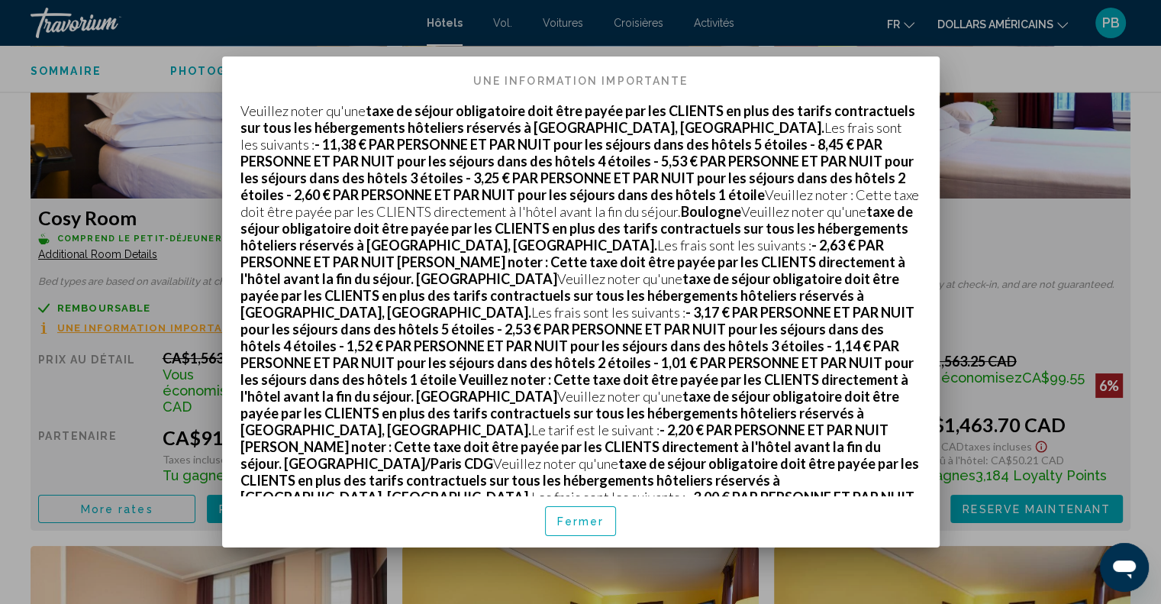
scroll to position [44, 0]
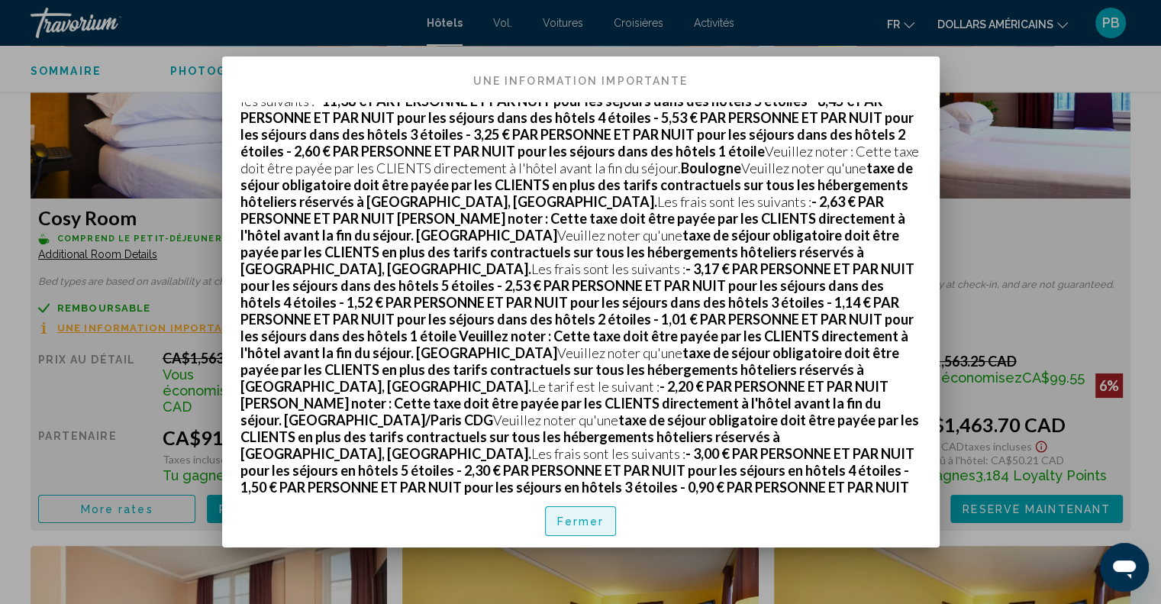
click at [560, 516] on font "Fermer" at bounding box center [580, 522] width 47 height 12
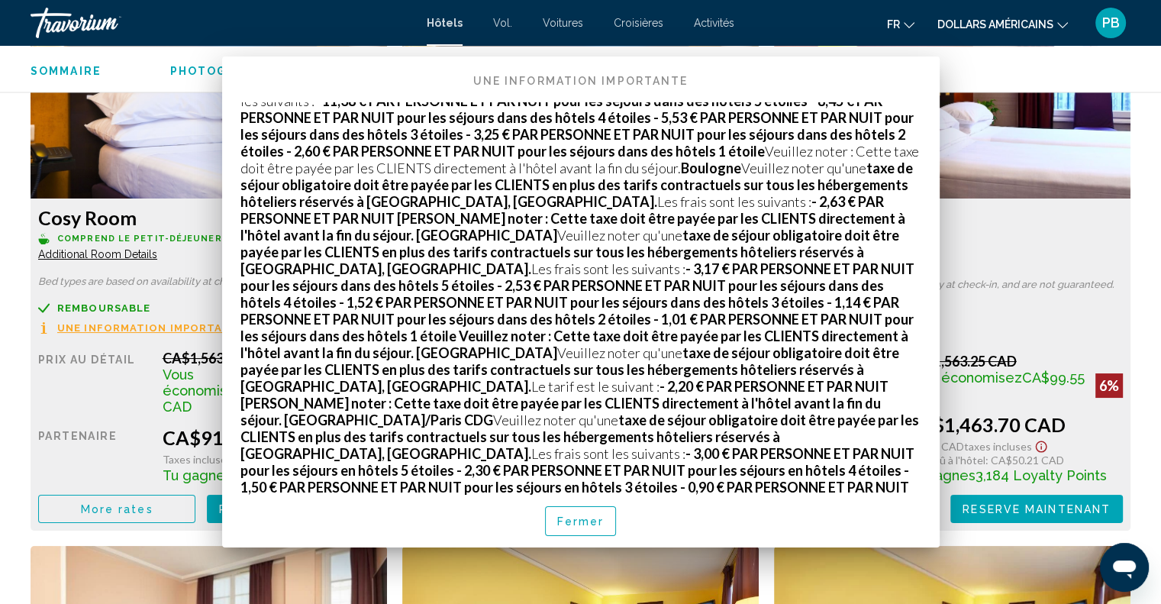
scroll to position [2154, 0]
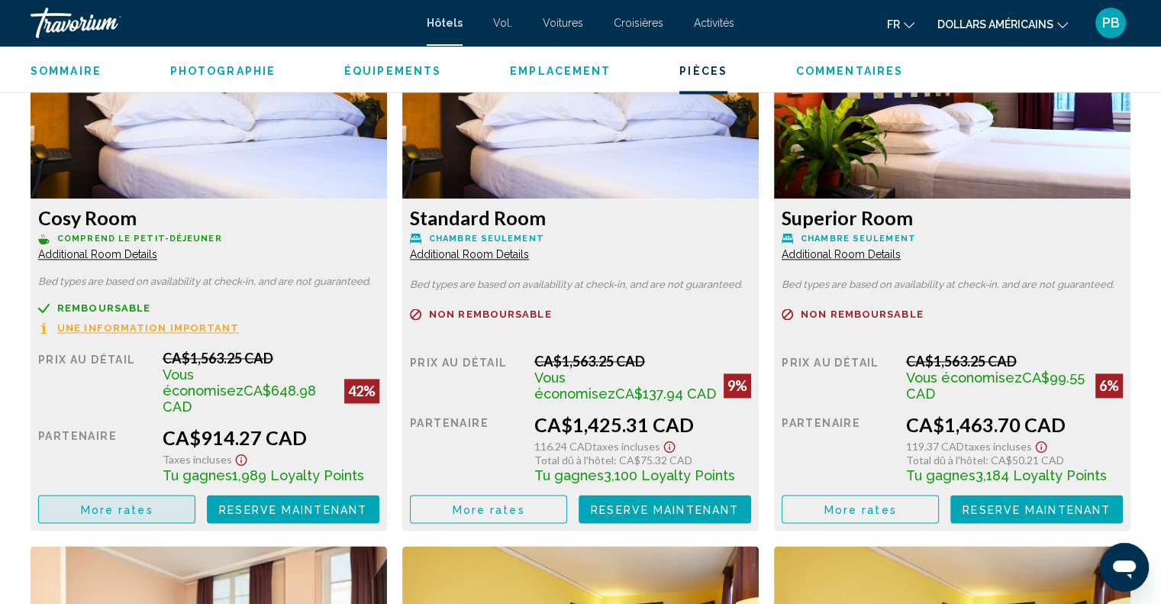
click at [122, 495] on button "More rates" at bounding box center [116, 509] width 157 height 28
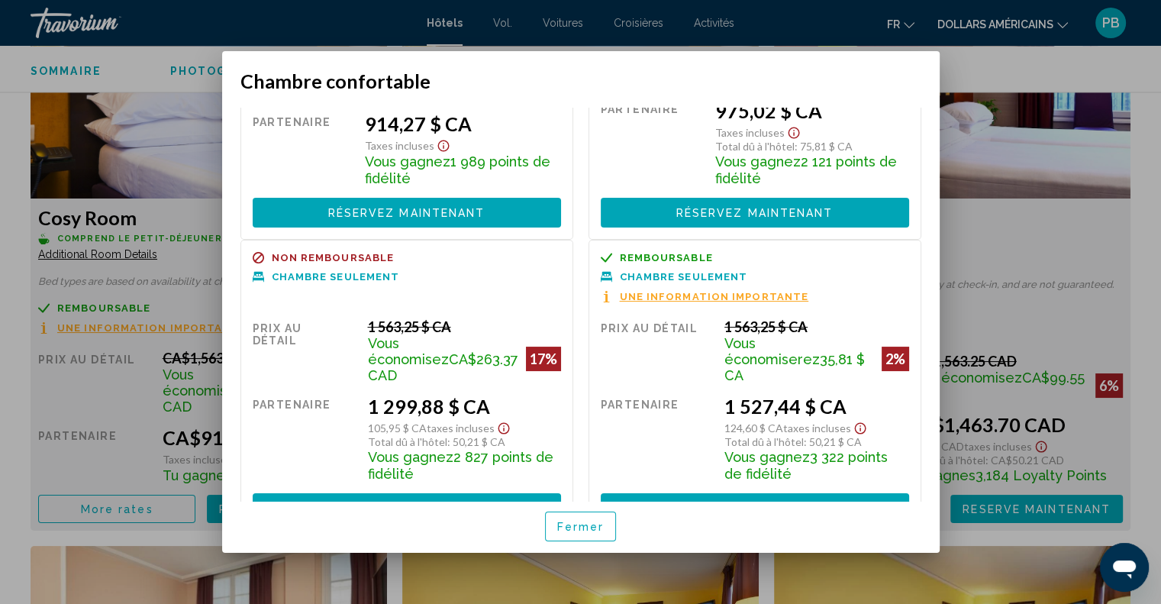
scroll to position [0, 0]
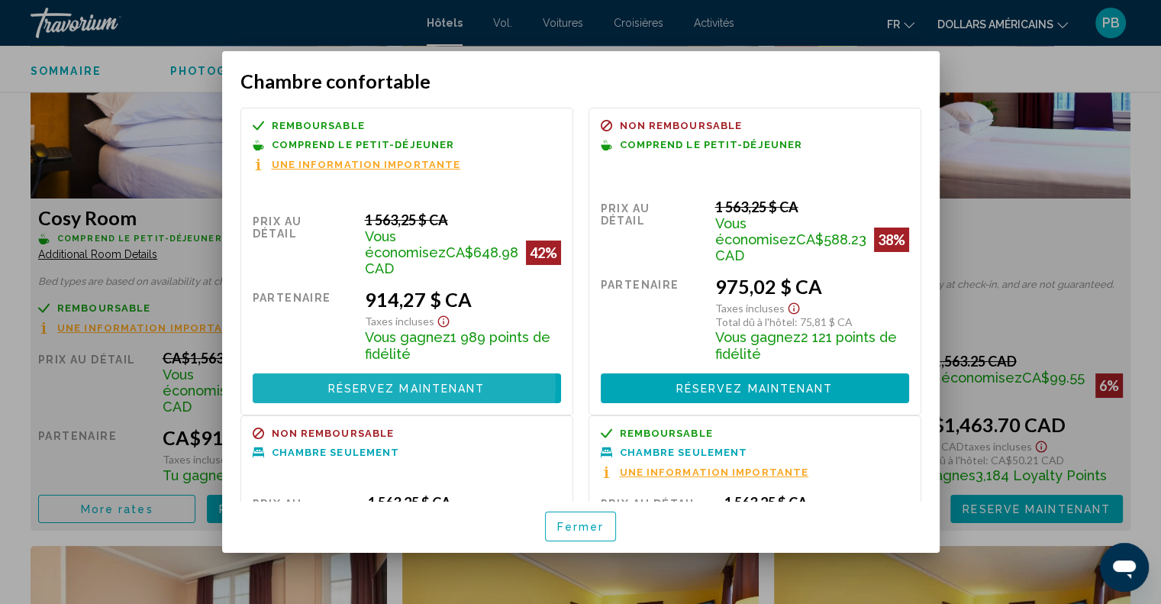
click at [366, 383] on font "Réservez maintenant" at bounding box center [406, 389] width 157 height 12
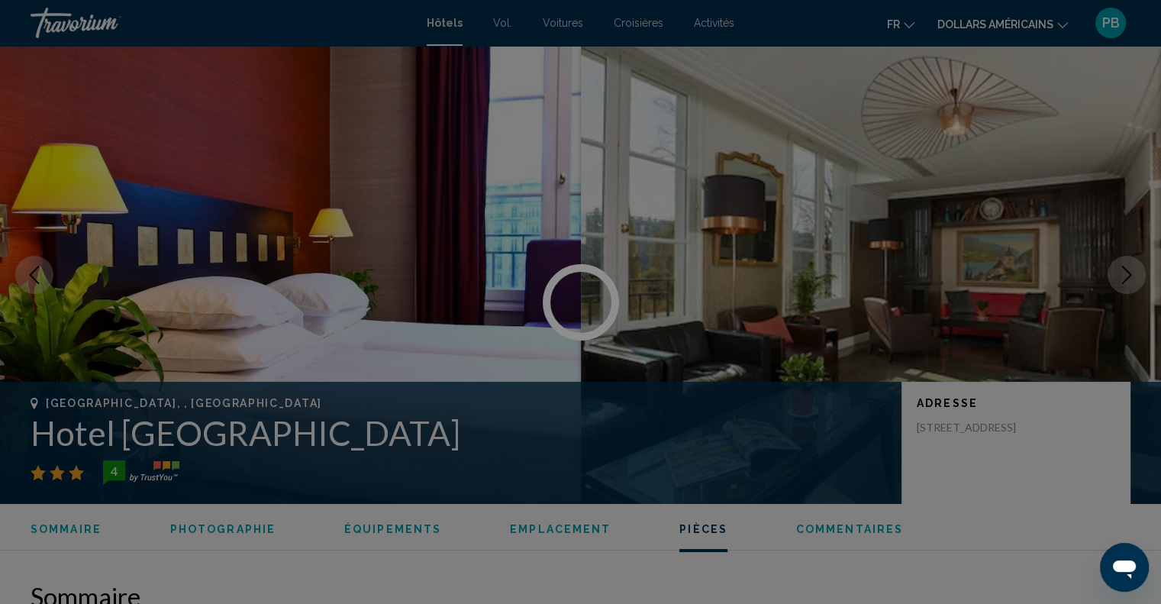
scroll to position [2154, 0]
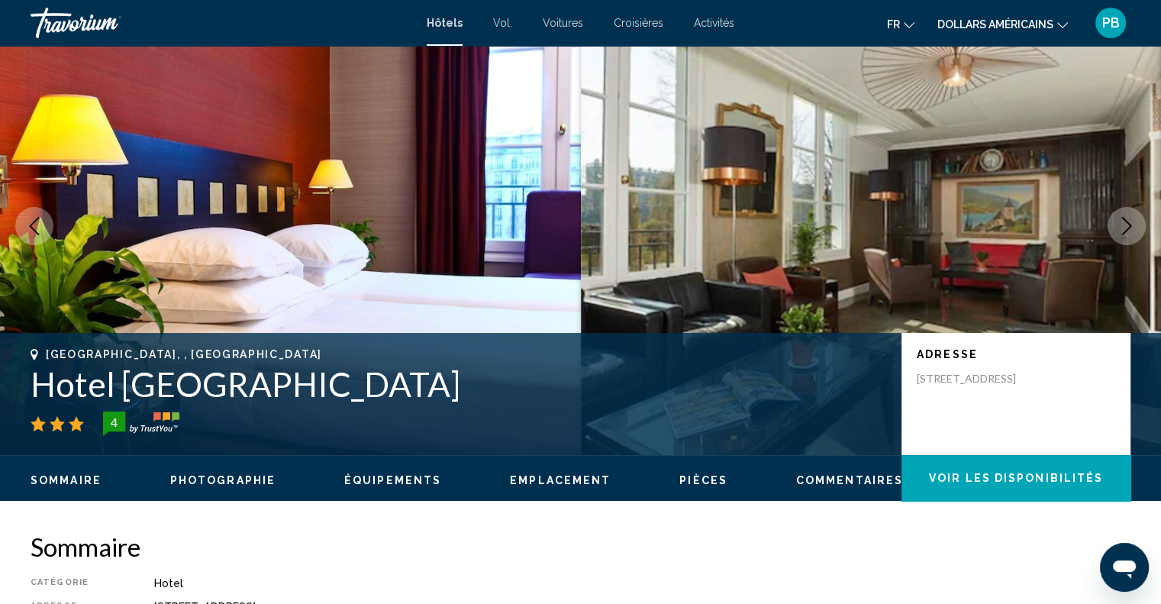
scroll to position [49, 0]
